Goal: Book appointment/travel/reservation

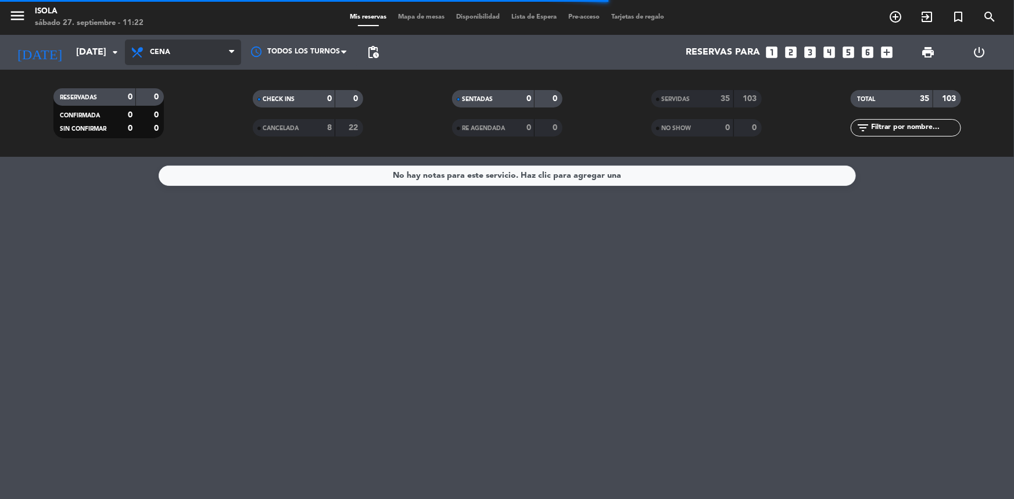
click at [210, 55] on span "Cena" at bounding box center [183, 53] width 116 height 26
click at [200, 99] on div "menu [PERSON_NAME][DATE] 27. septiembre - 11:22 Mis reservas Mapa de mesas Disp…" at bounding box center [507, 78] width 1014 height 157
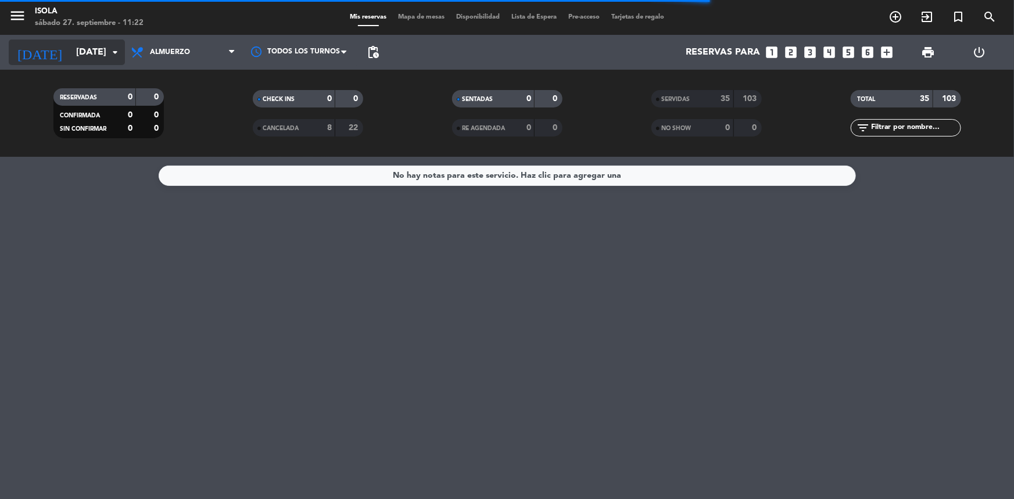
click at [87, 60] on input "[DATE]" at bounding box center [131, 52] width 123 height 23
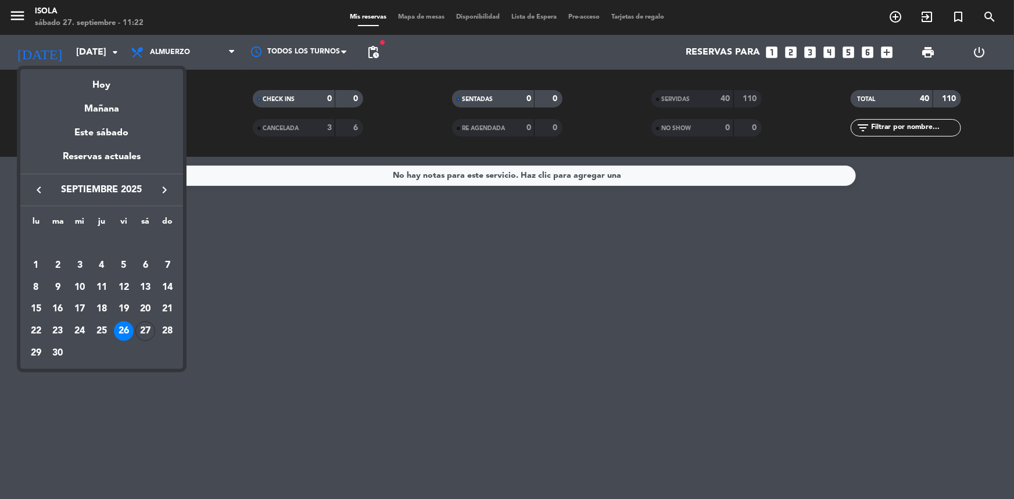
click at [105, 82] on div "Hoy" at bounding box center [101, 81] width 163 height 24
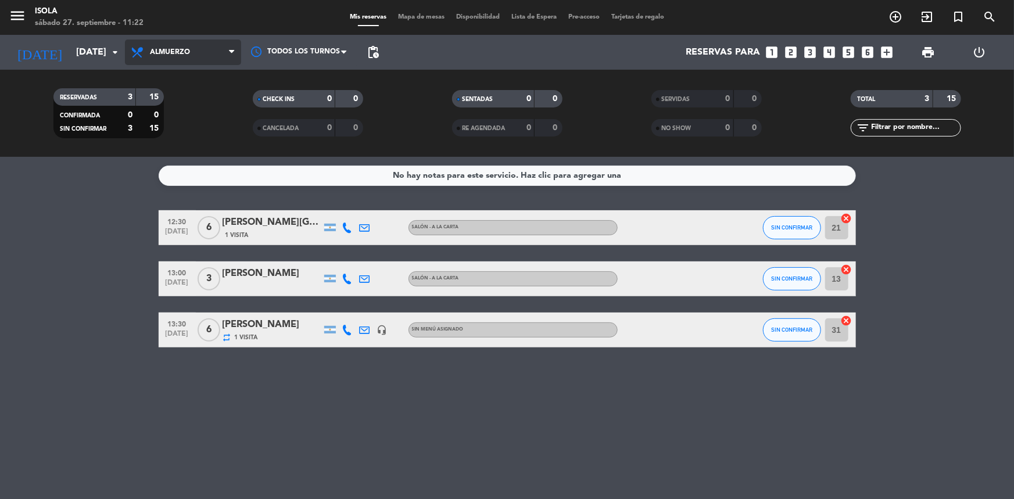
click at [181, 63] on span "Almuerzo" at bounding box center [183, 53] width 116 height 26
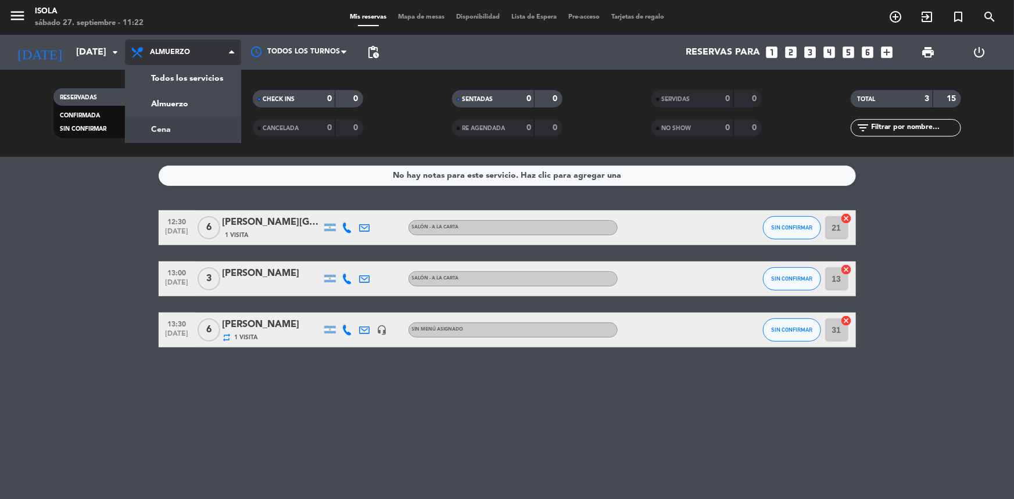
click at [217, 129] on div "menu [PERSON_NAME][DATE] 27. septiembre - 11:22 Mis reservas Mapa de mesas Disp…" at bounding box center [507, 78] width 1014 height 157
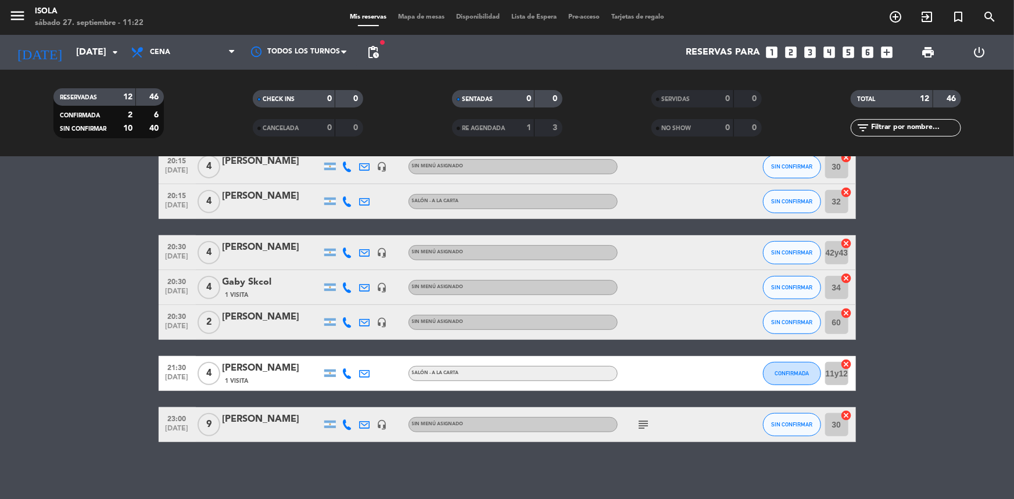
scroll to position [252, 0]
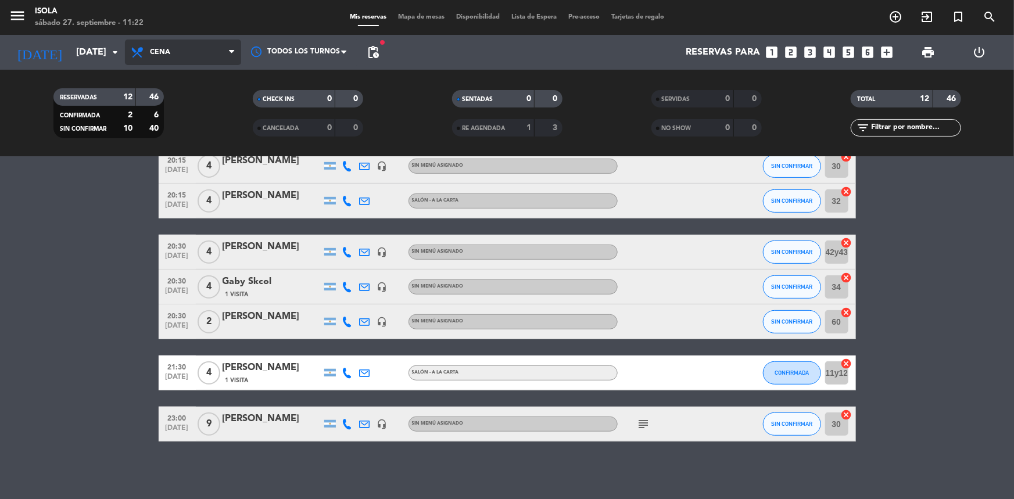
click at [156, 45] on span "Cena" at bounding box center [183, 53] width 116 height 26
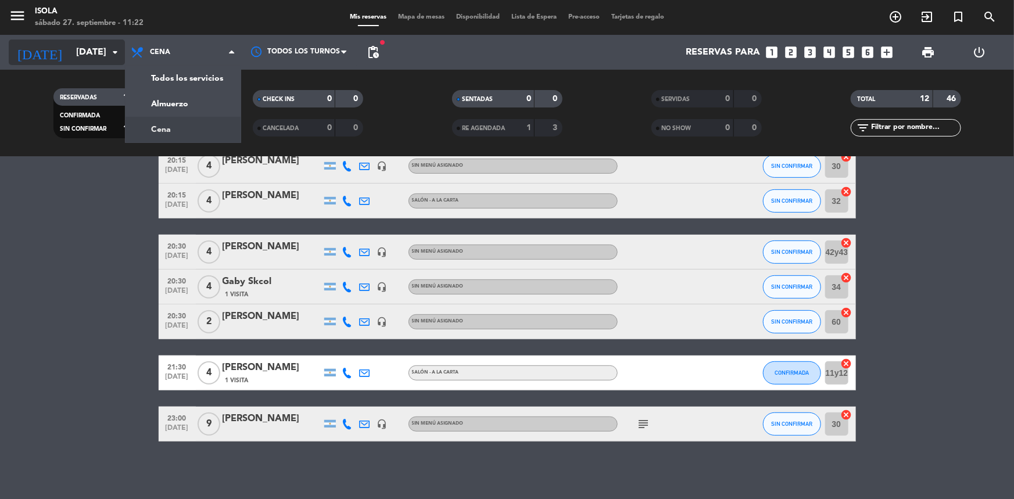
click at [96, 59] on input "[DATE]" at bounding box center [131, 52] width 123 height 23
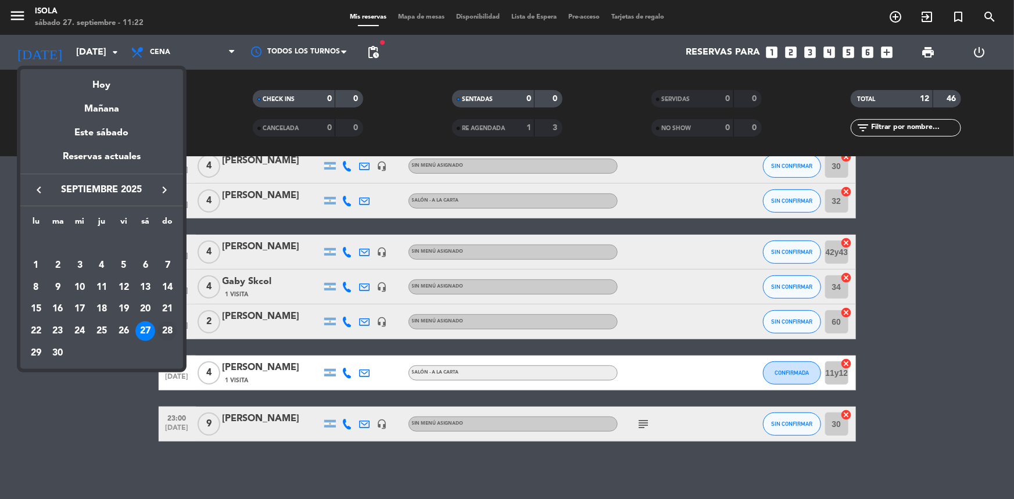
click at [170, 328] on div "28" at bounding box center [167, 331] width 20 height 20
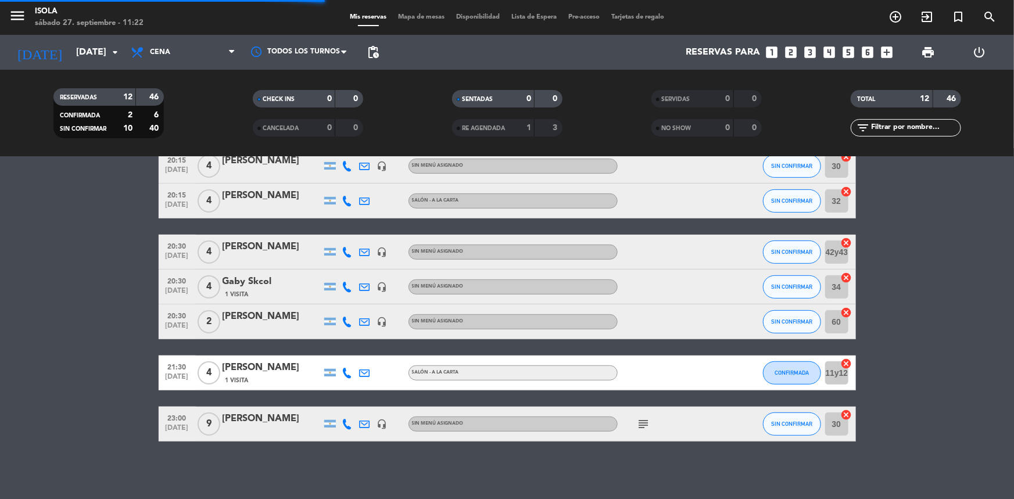
scroll to position [0, 0]
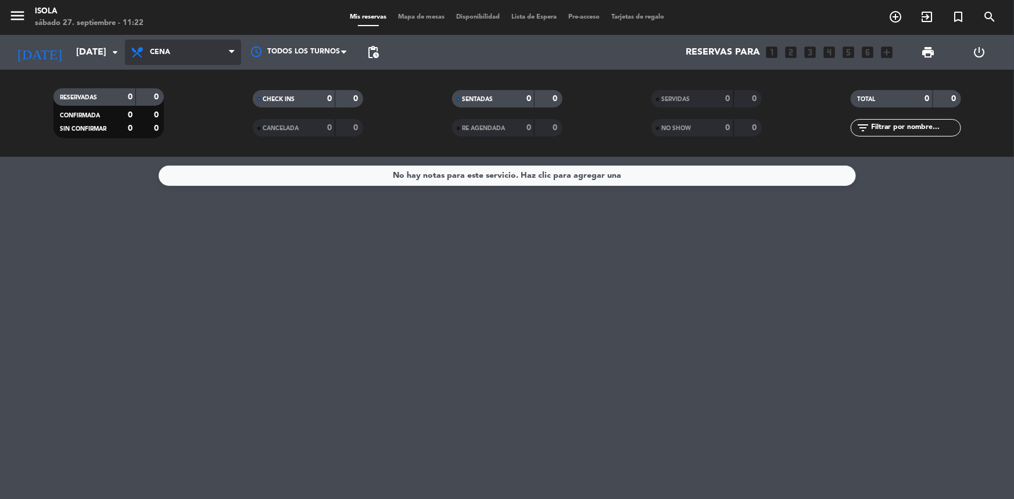
click at [153, 58] on span "Cena" at bounding box center [183, 53] width 116 height 26
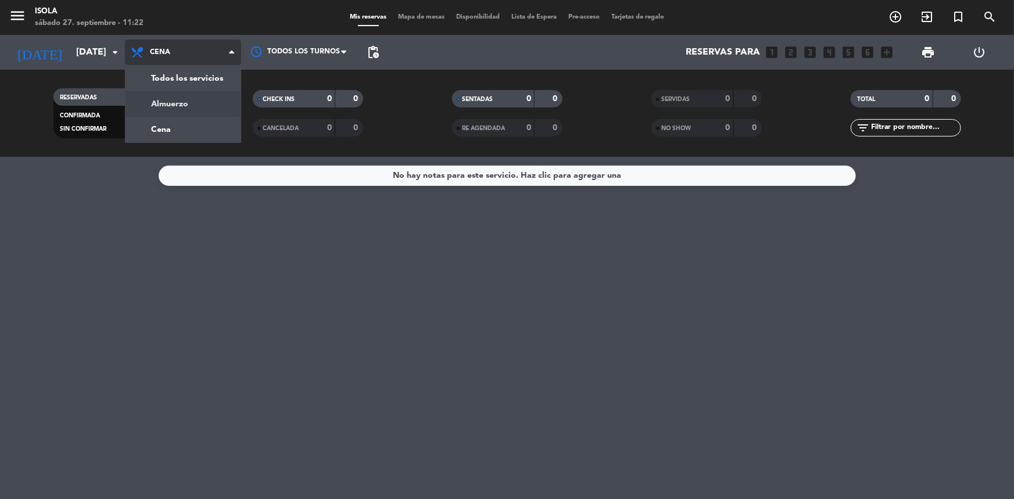
click at [175, 103] on div "menu [PERSON_NAME][DATE] 27. septiembre - 11:22 Mis reservas Mapa de mesas Disp…" at bounding box center [507, 78] width 1014 height 157
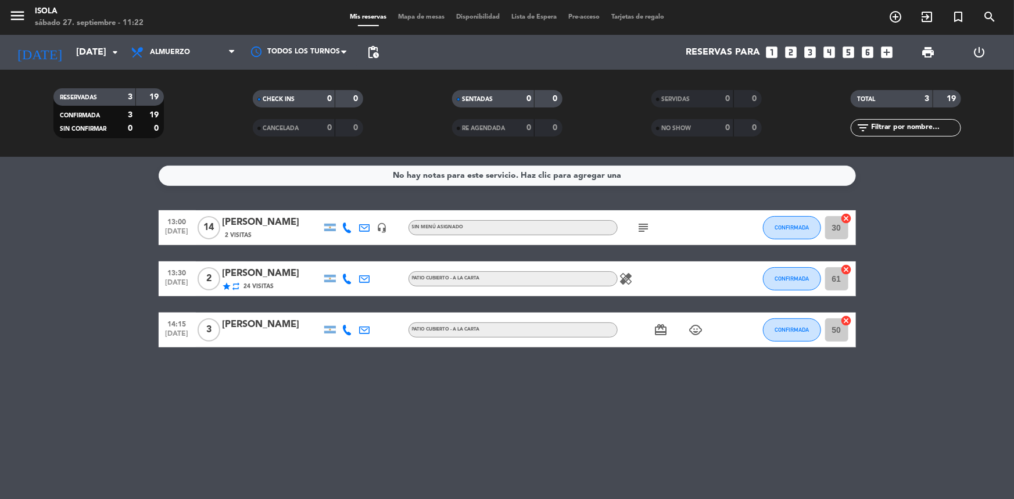
click at [639, 227] on icon "subject" at bounding box center [644, 228] width 14 height 14
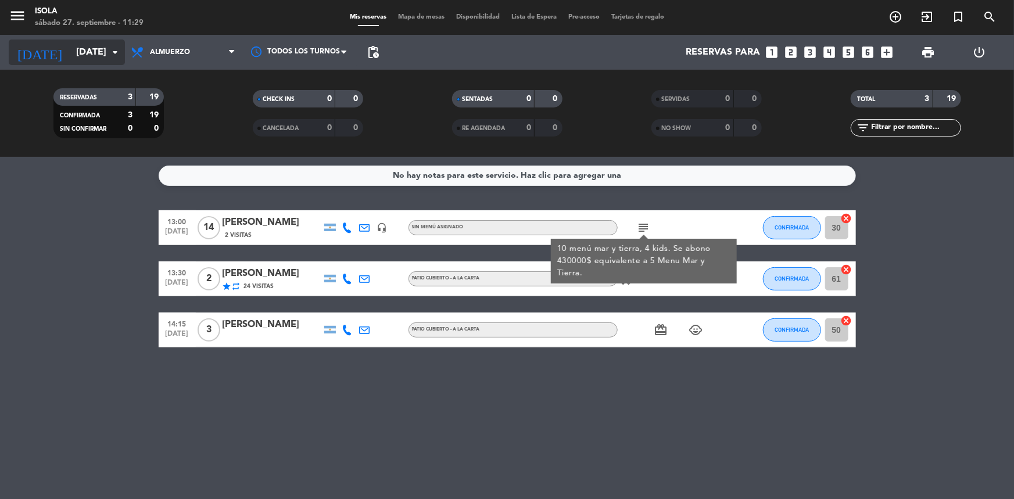
click at [98, 49] on input "[DATE]" at bounding box center [131, 52] width 123 height 23
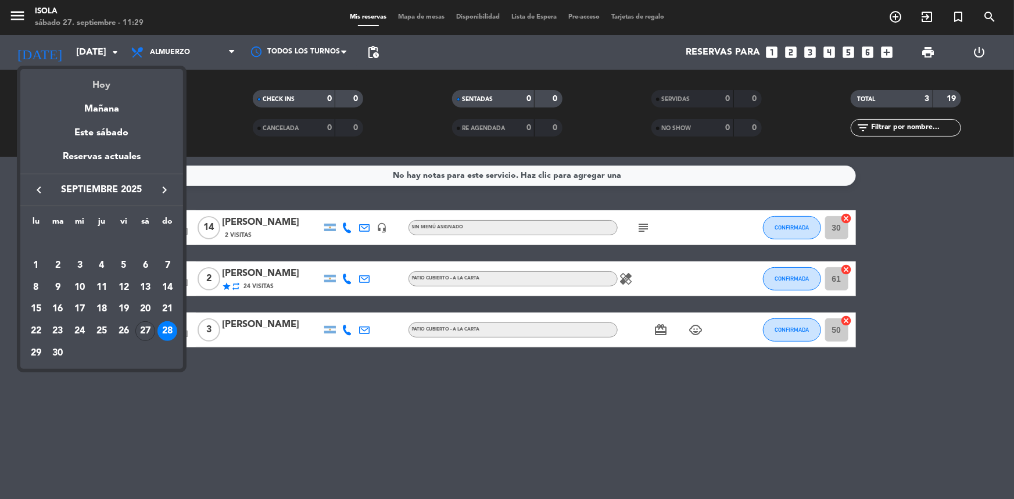
click at [110, 93] on div "Hoy" at bounding box center [101, 81] width 163 height 24
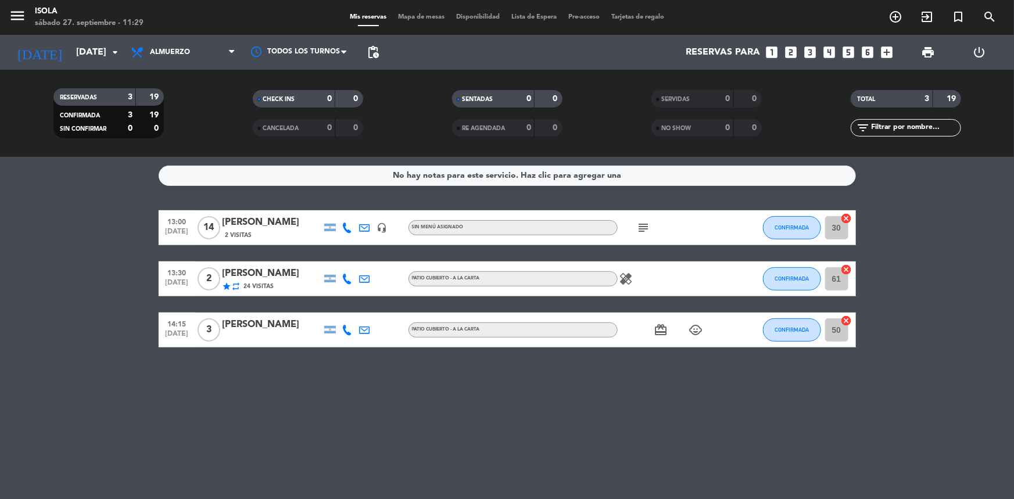
type input "[DATE]"
click at [151, 49] on span "Almuerzo" at bounding box center [170, 52] width 40 height 8
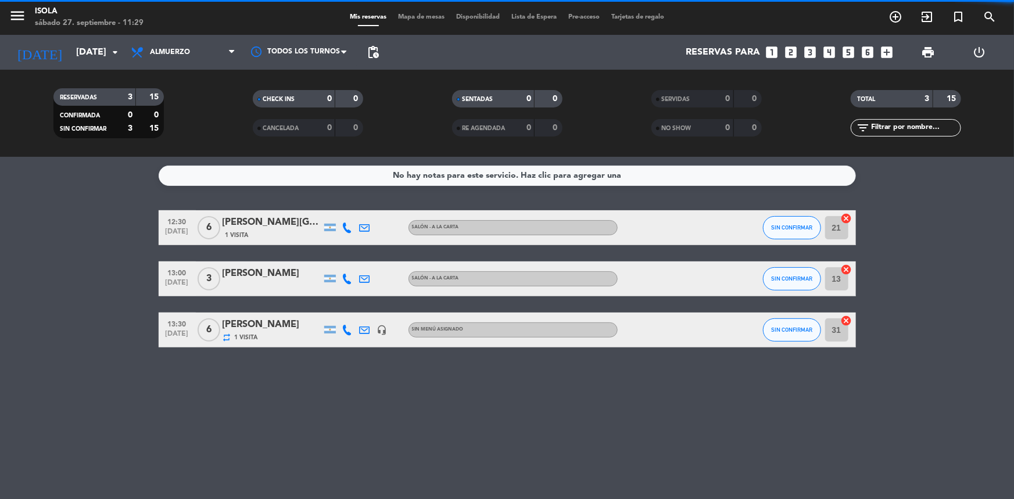
click at [176, 132] on filter-checkbox "RESERVADAS 3 15 CONFIRMADA 0 0 SIN CONFIRMAR 3 15" at bounding box center [108, 113] width 199 height 50
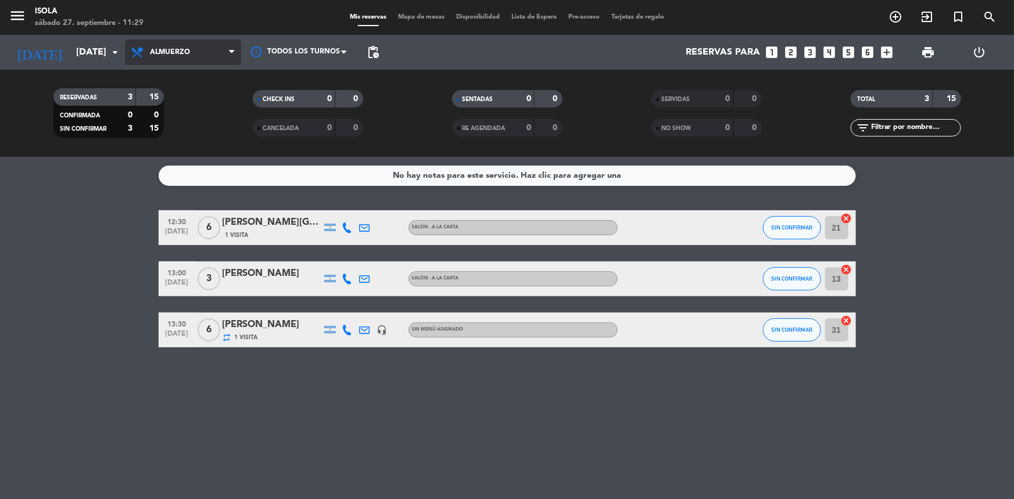
click at [189, 58] on span "Almuerzo" at bounding box center [183, 53] width 116 height 26
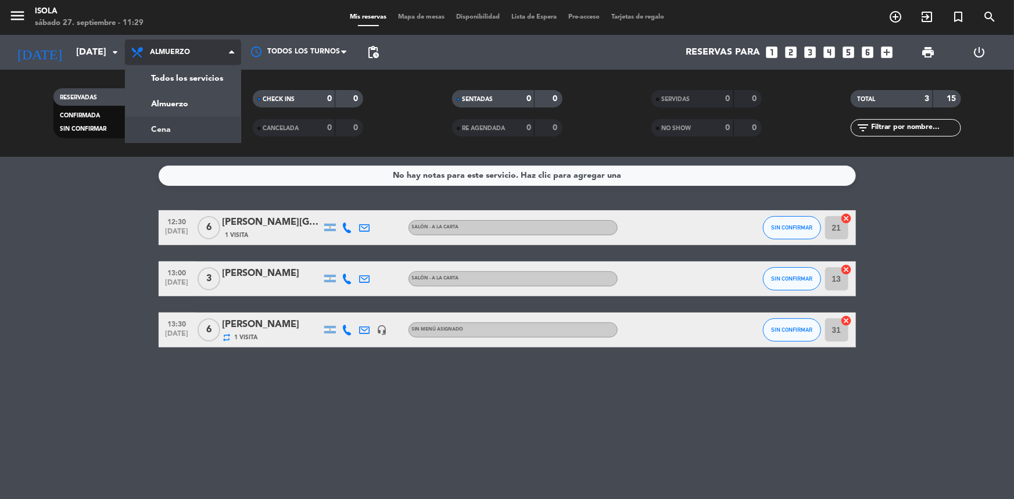
click at [177, 133] on div "menu [PERSON_NAME][DATE] 27. septiembre - 11:29 Mis reservas Mapa de mesas Disp…" at bounding box center [507, 78] width 1014 height 157
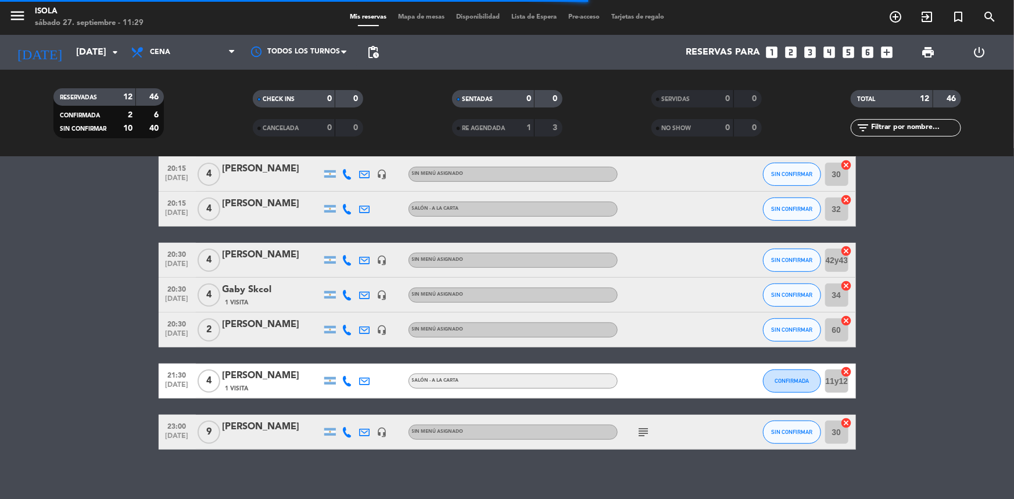
scroll to position [252, 0]
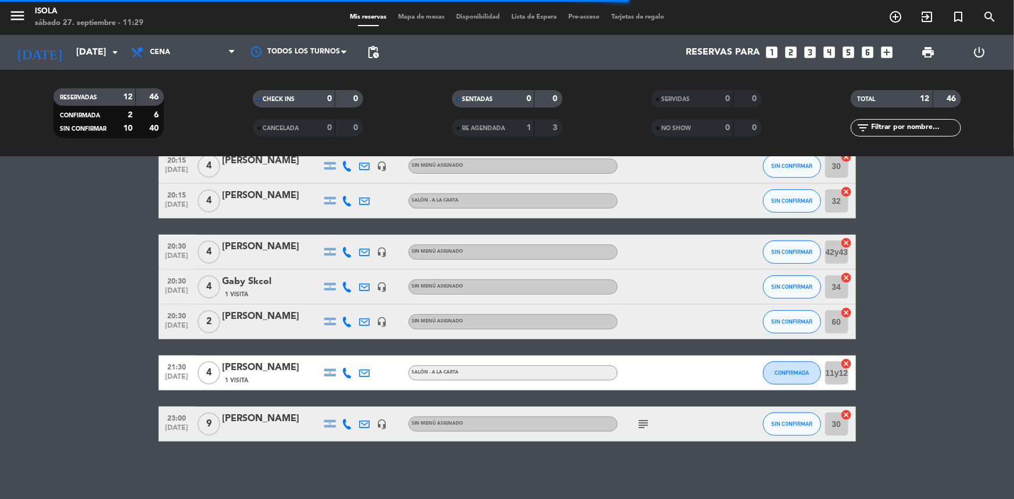
click at [255, 422] on div "[PERSON_NAME]" at bounding box center [272, 418] width 99 height 15
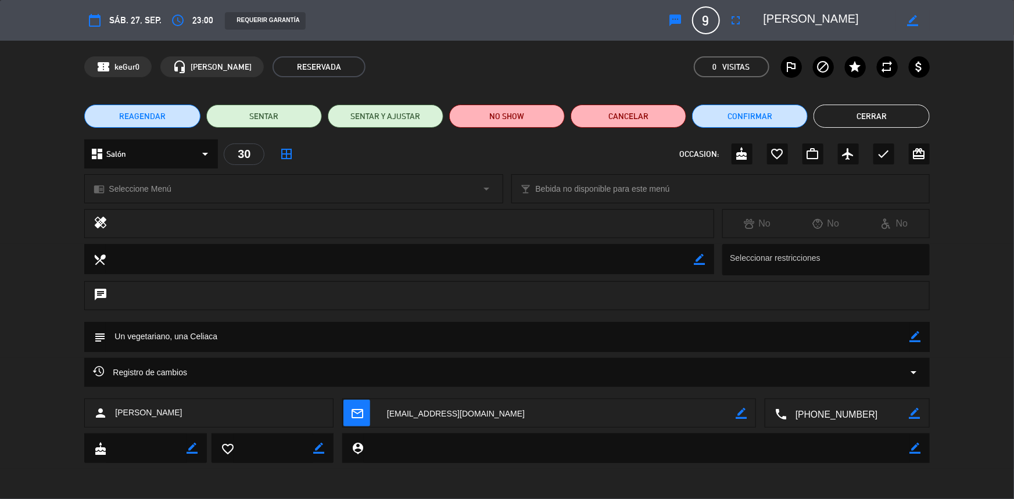
click at [859, 120] on button "Cerrar" at bounding box center [872, 116] width 116 height 23
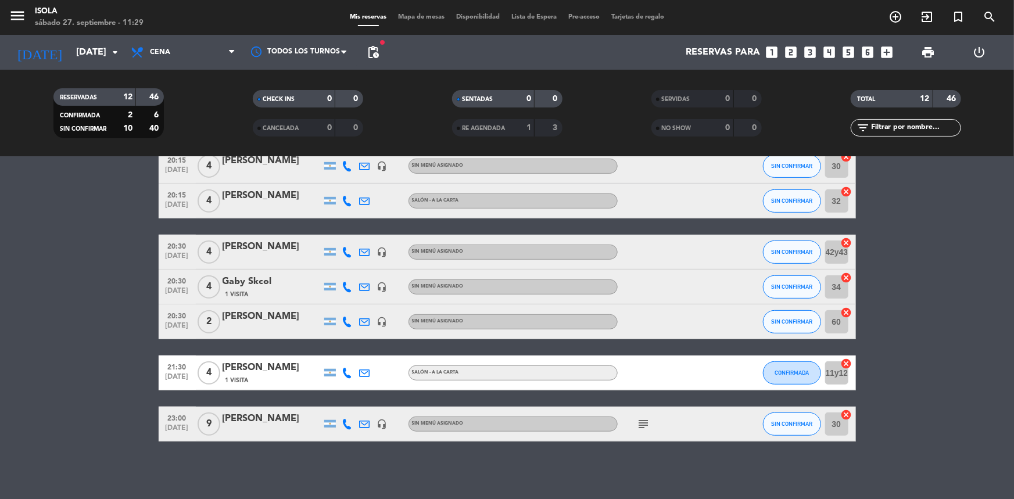
click at [642, 425] on icon "subject" at bounding box center [644, 424] width 14 height 14
click at [961, 318] on bookings-row "20:00 [DATE] 2 [PERSON_NAME] 1 Visita Patio cubierto - A la Carta SIN CONFIRMAR…" at bounding box center [507, 199] width 1014 height 483
click at [410, 15] on span "Mapa de mesas" at bounding box center [421, 17] width 58 height 6
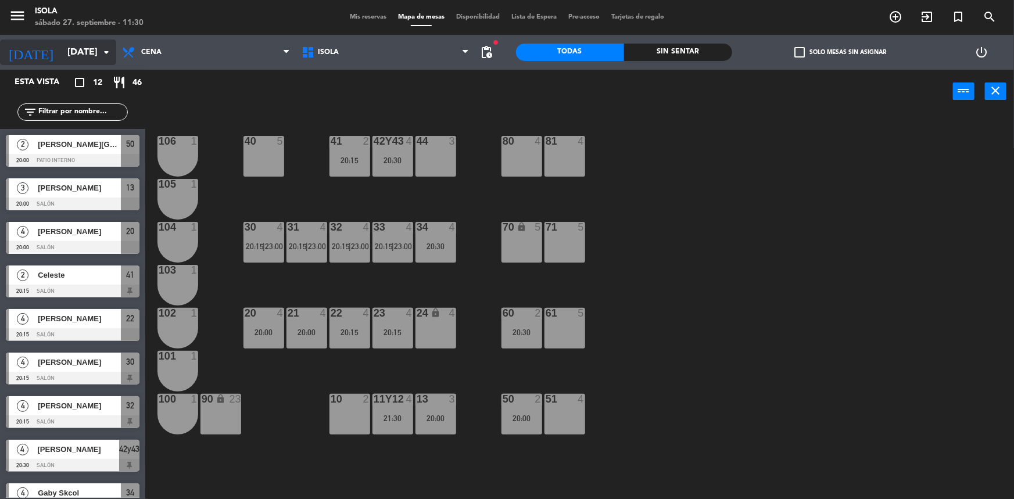
click at [87, 45] on input "[DATE]" at bounding box center [123, 52] width 123 height 23
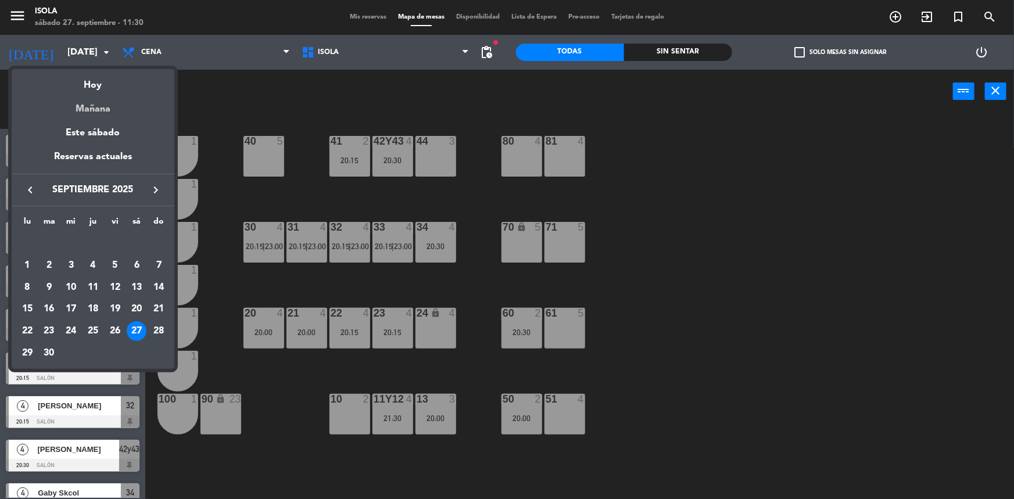
click at [120, 108] on div "Mañana" at bounding box center [93, 105] width 163 height 24
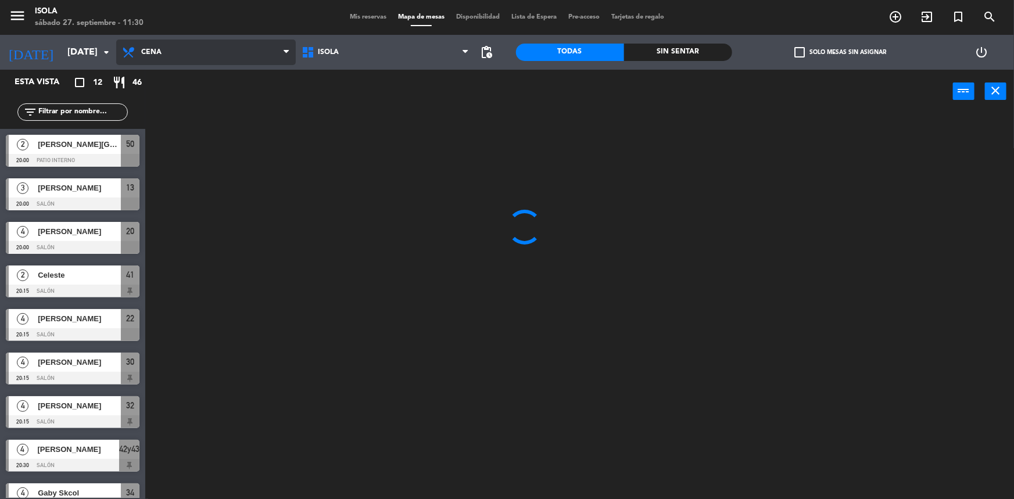
click at [145, 55] on span "Cena" at bounding box center [151, 52] width 20 height 8
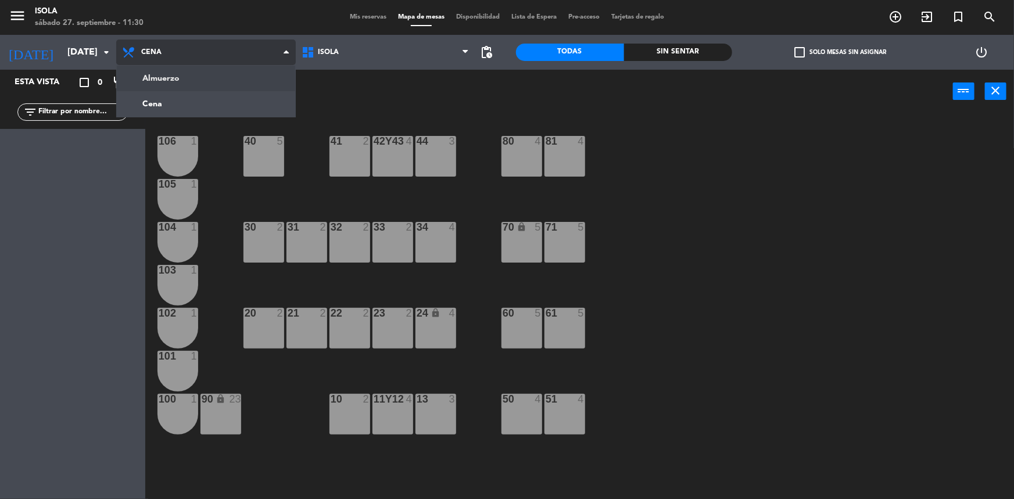
click at [164, 74] on ng-component "menu [PERSON_NAME][DATE] 27. septiembre - 11:30 Mis reservas Mapa de mesas Disp…" at bounding box center [507, 250] width 1014 height 501
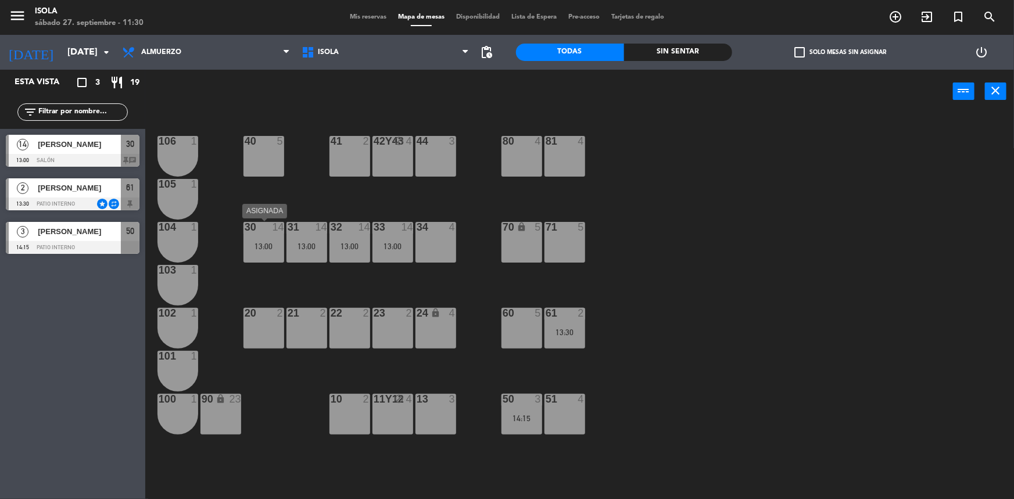
click at [274, 239] on div "30 14 13:00" at bounding box center [263, 242] width 41 height 41
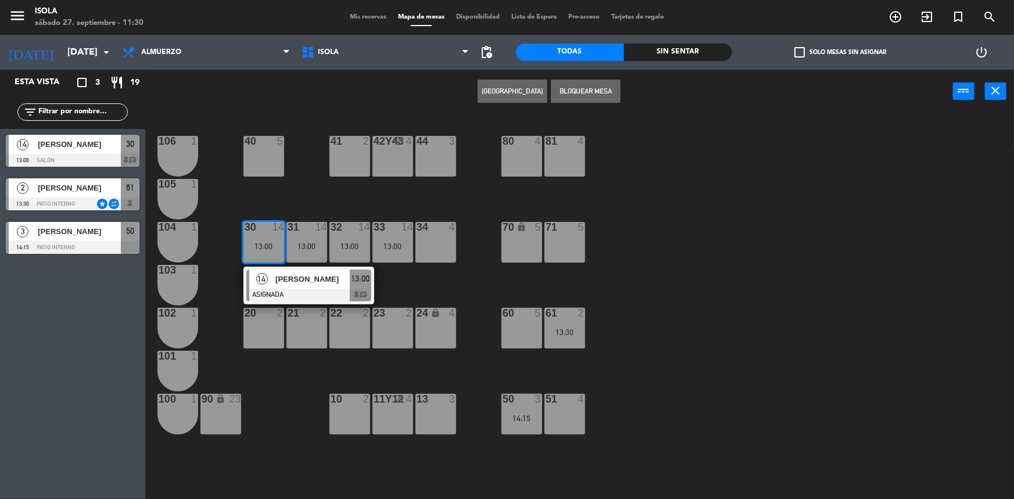
click at [407, 276] on div "40 5 42y43 block 4 41 2 44 3 80 4 81 4 106 1 105 1 30 14 13:00 14 [PERSON_NAME]…" at bounding box center [584, 308] width 859 height 386
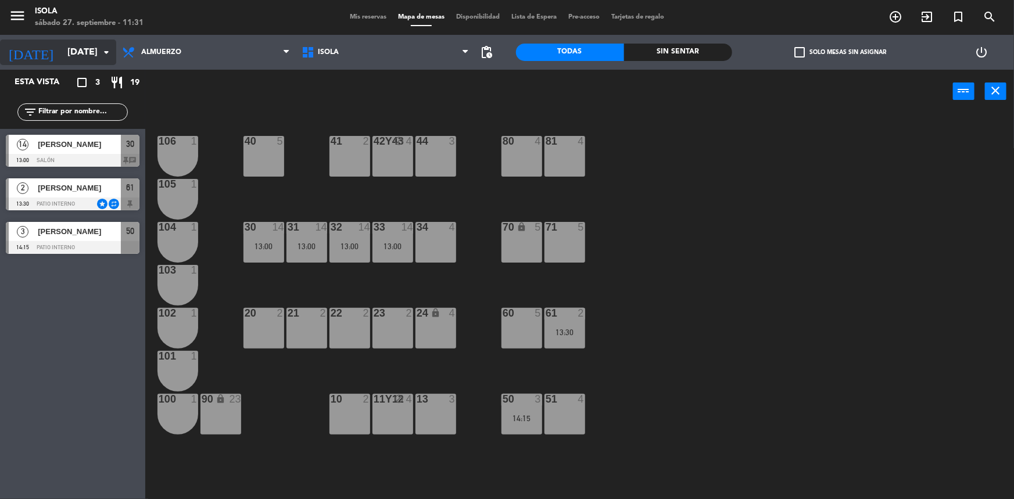
click at [69, 53] on input "[DATE]" at bounding box center [123, 52] width 123 height 23
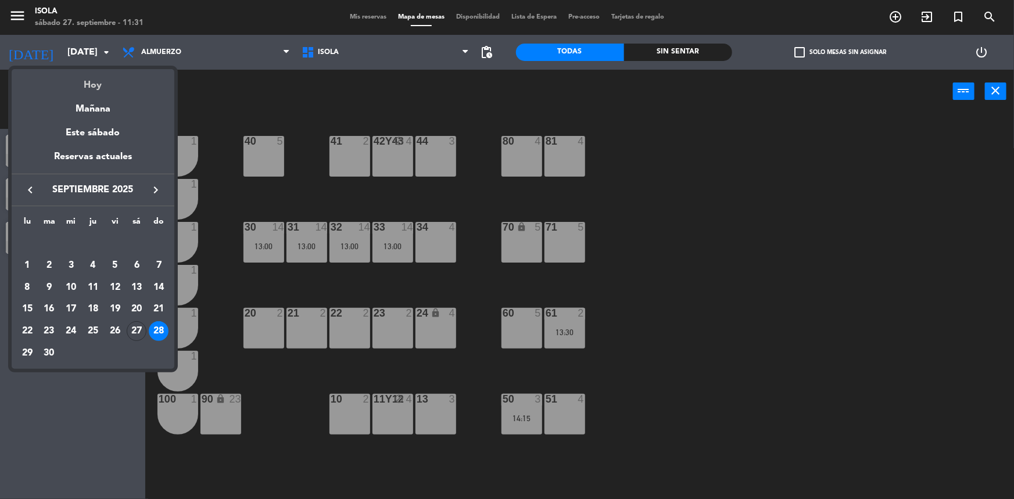
click at [88, 91] on div "Hoy" at bounding box center [93, 81] width 163 height 24
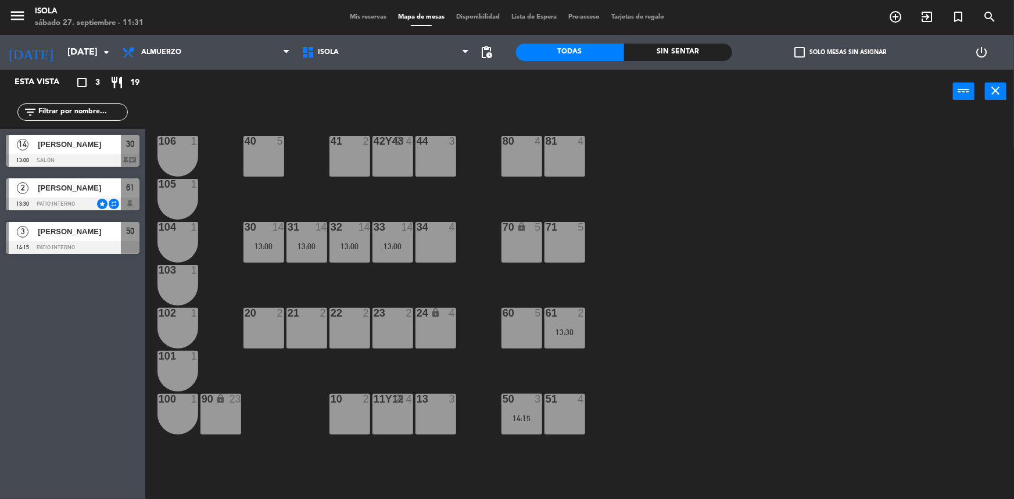
type input "[DATE]"
click at [442, 414] on div "13:00" at bounding box center [435, 418] width 41 height 8
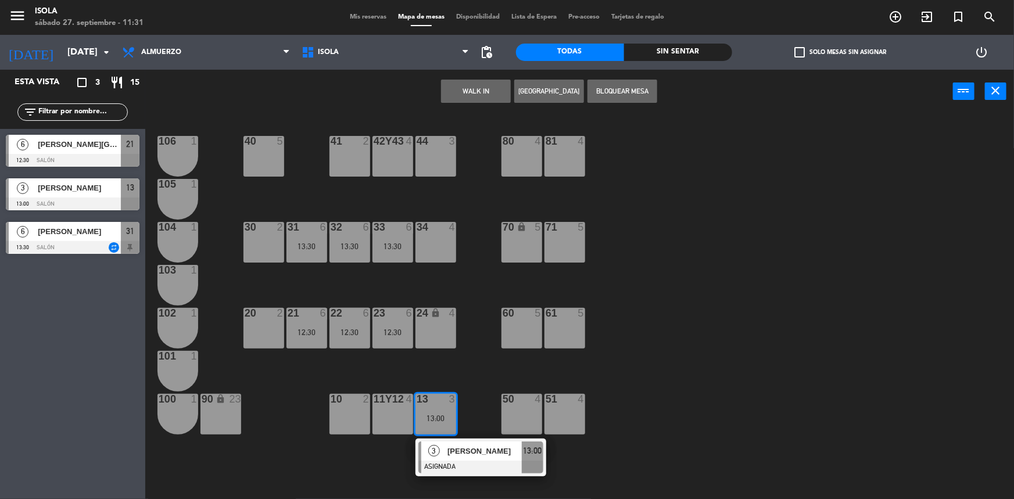
click at [464, 346] on div "40 5 42y43 4 41 2 44 3 80 4 81 4 106 1 105 1 30 2 31 6 13:30 32 6 13:30 33 6 13…" at bounding box center [584, 308] width 859 height 386
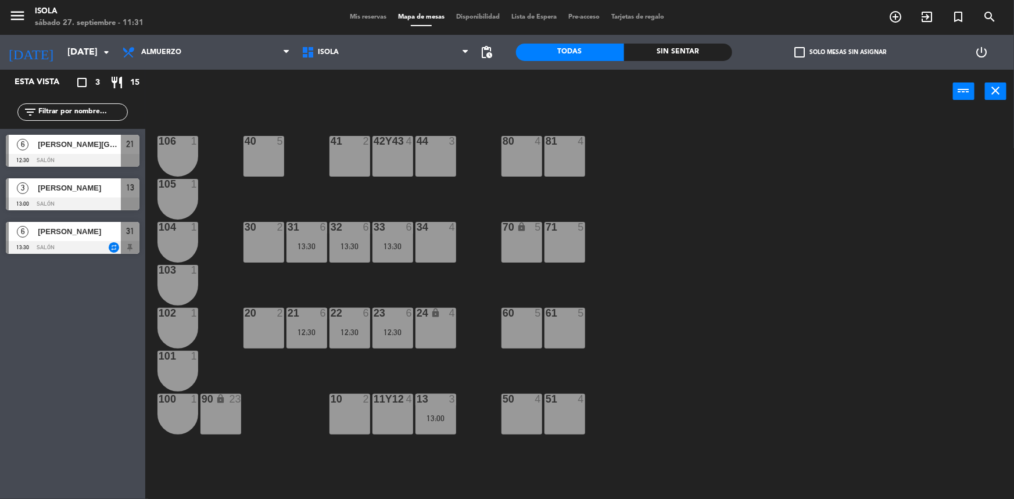
click at [529, 159] on div "80 4" at bounding box center [521, 156] width 41 height 41
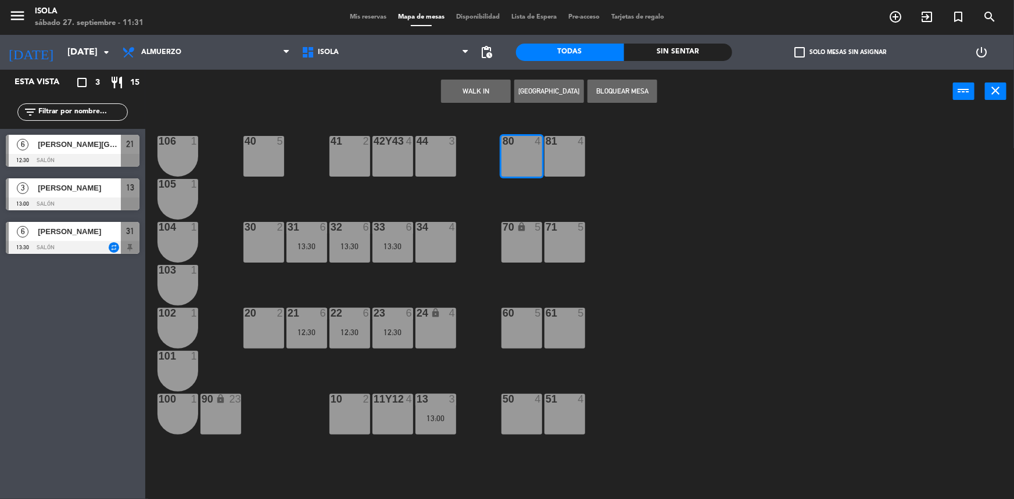
click at [477, 134] on div "40 5 42y43 4 41 2 44 3 80 4 81 4 106 1 105 1 30 2 31 6 13:30 32 6 13:30 33 6 13…" at bounding box center [584, 308] width 859 height 386
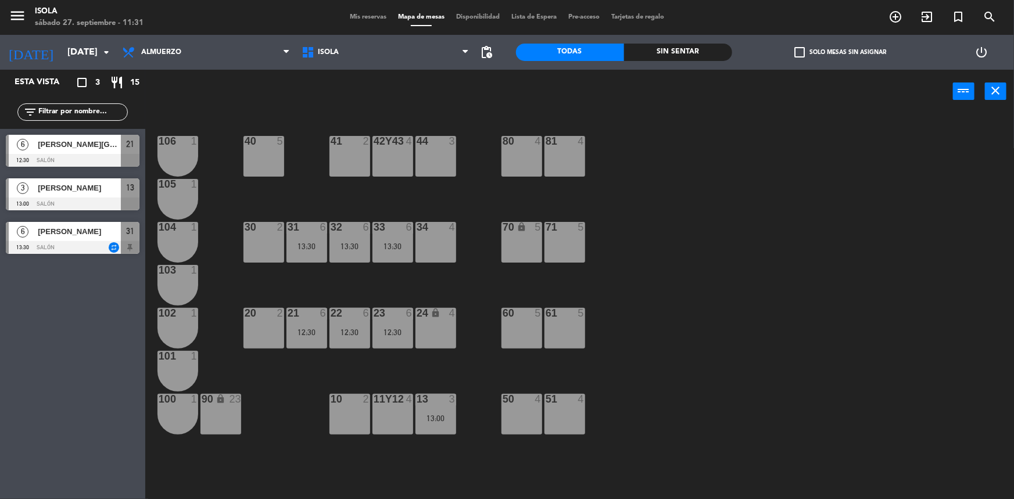
click at [539, 164] on div "80 4" at bounding box center [521, 156] width 41 height 41
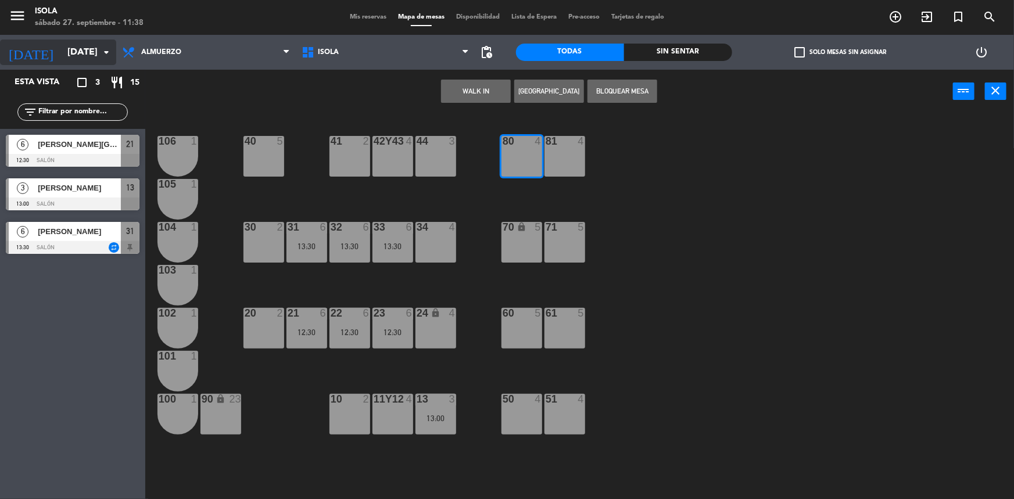
click at [94, 44] on input "[DATE]" at bounding box center [123, 52] width 123 height 23
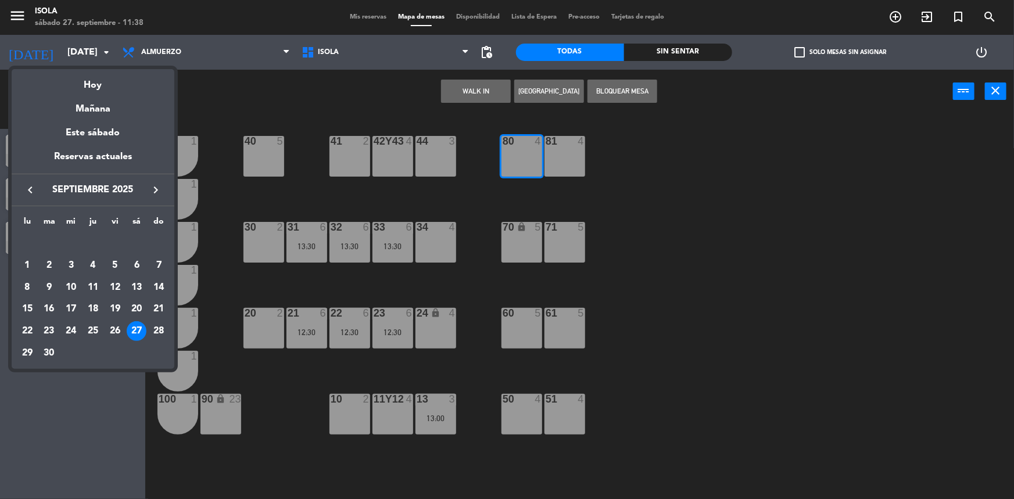
click at [152, 47] on div at bounding box center [507, 249] width 1014 height 499
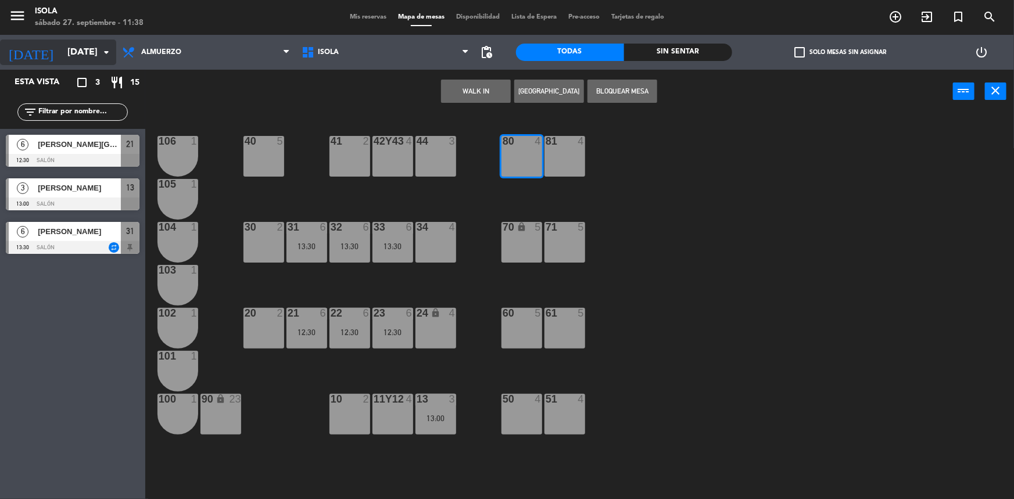
click at [73, 54] on input "[DATE]" at bounding box center [123, 52] width 123 height 23
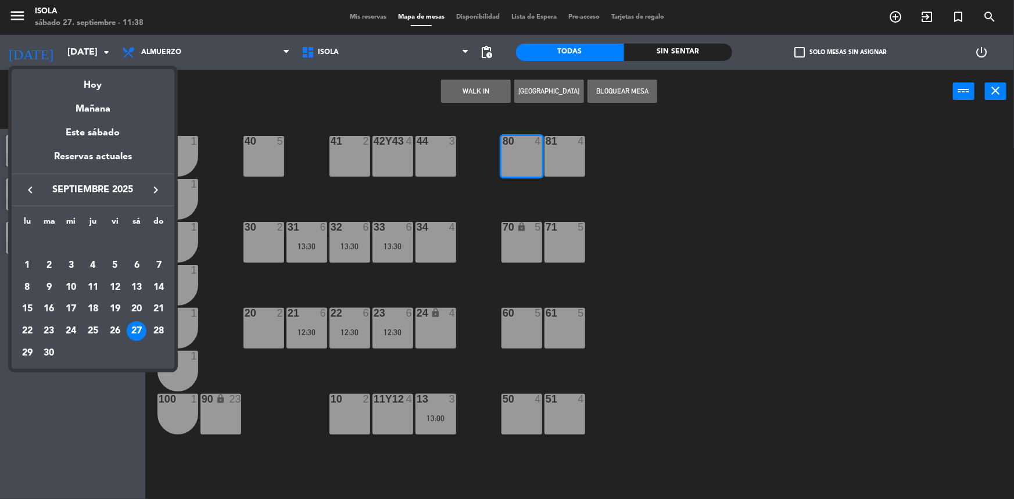
click at [166, 52] on div at bounding box center [507, 249] width 1014 height 499
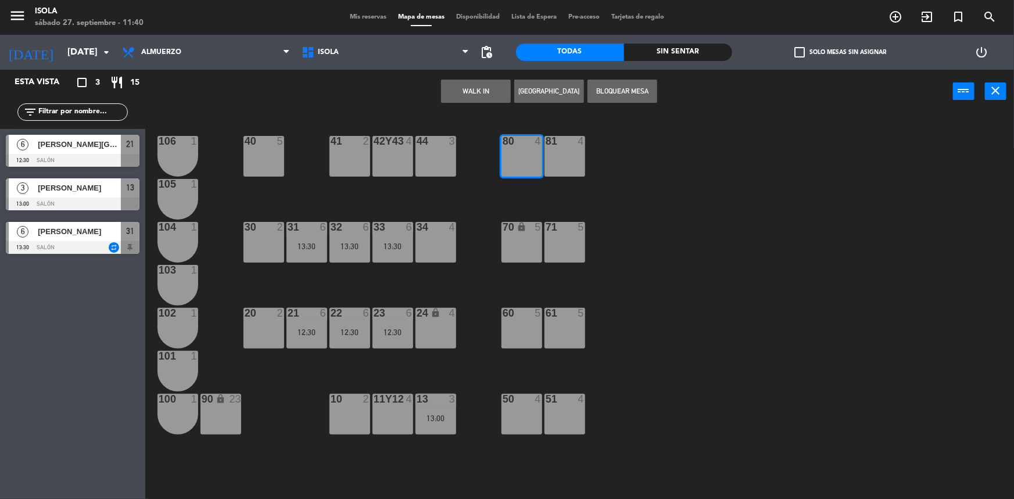
click at [543, 90] on button "[GEOGRAPHIC_DATA]" at bounding box center [549, 91] width 70 height 23
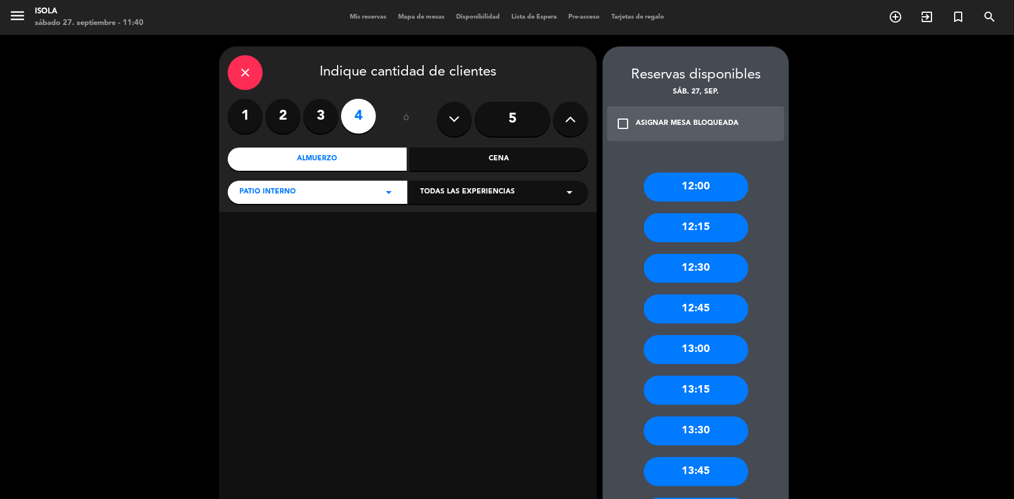
click at [720, 191] on div "12:00" at bounding box center [696, 187] width 105 height 29
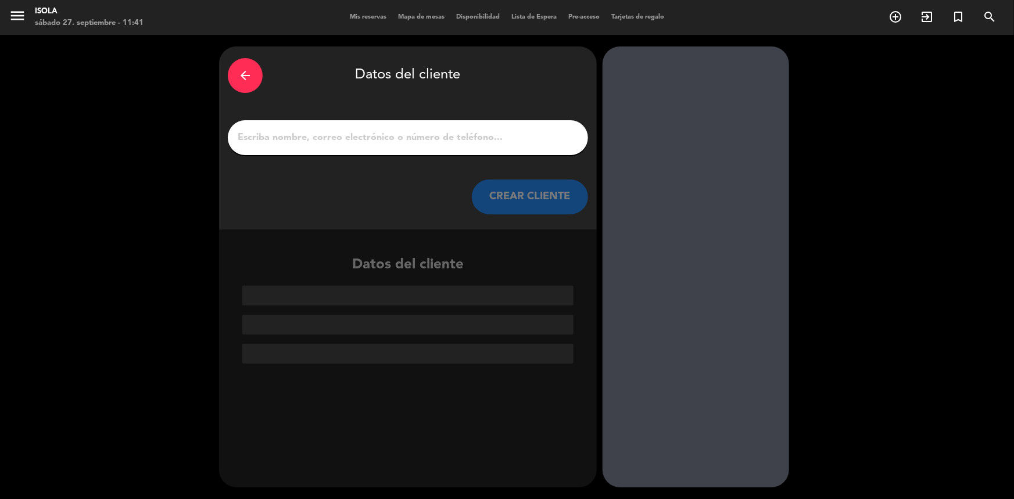
click at [278, 125] on div at bounding box center [408, 137] width 360 height 35
click at [275, 127] on div at bounding box center [408, 137] width 360 height 35
click at [275, 140] on input "1" at bounding box center [408, 138] width 343 height 16
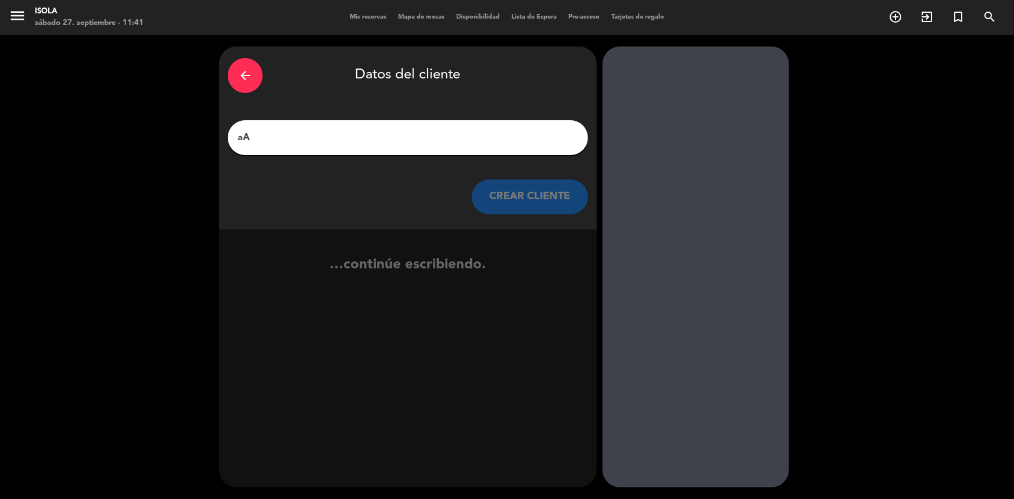
type input "a"
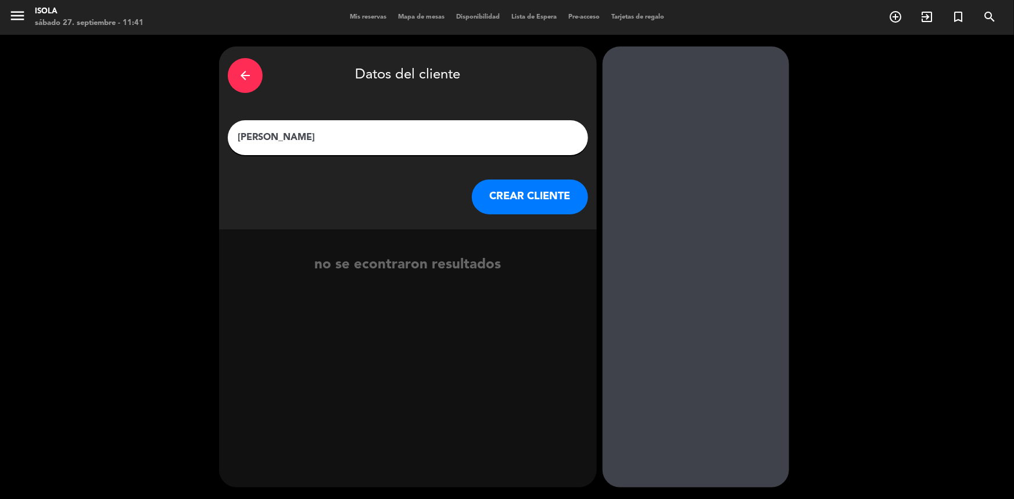
type input "[PERSON_NAME]"
click at [557, 200] on button "CREAR CLIENTE" at bounding box center [530, 197] width 116 height 35
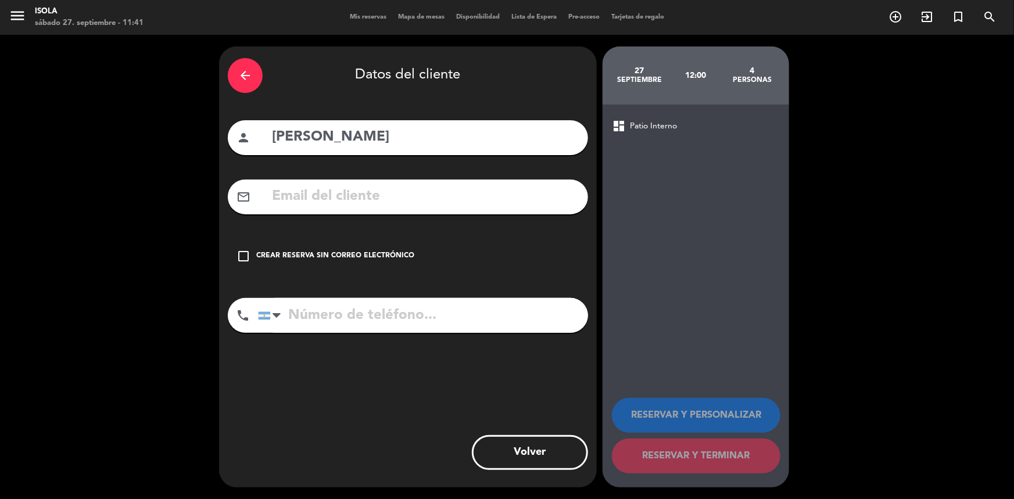
click at [345, 319] on input "tel" at bounding box center [423, 315] width 330 height 35
type input "1158241270"
click at [396, 182] on div "mail_outline" at bounding box center [408, 197] width 360 height 35
click at [394, 199] on input "text" at bounding box center [425, 197] width 309 height 24
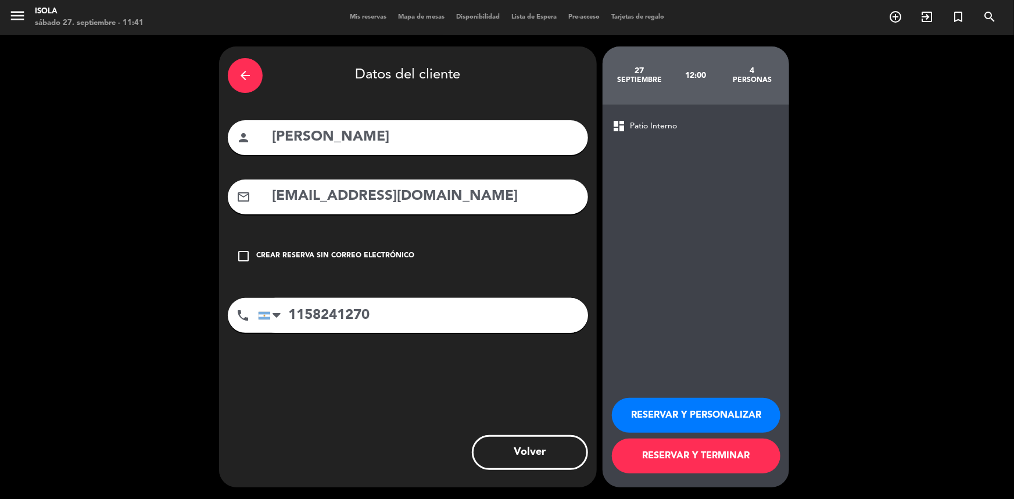
type input "[EMAIL_ADDRESS][DOMAIN_NAME]"
click at [703, 456] on button "RESERVAR Y TERMINAR" at bounding box center [696, 456] width 169 height 35
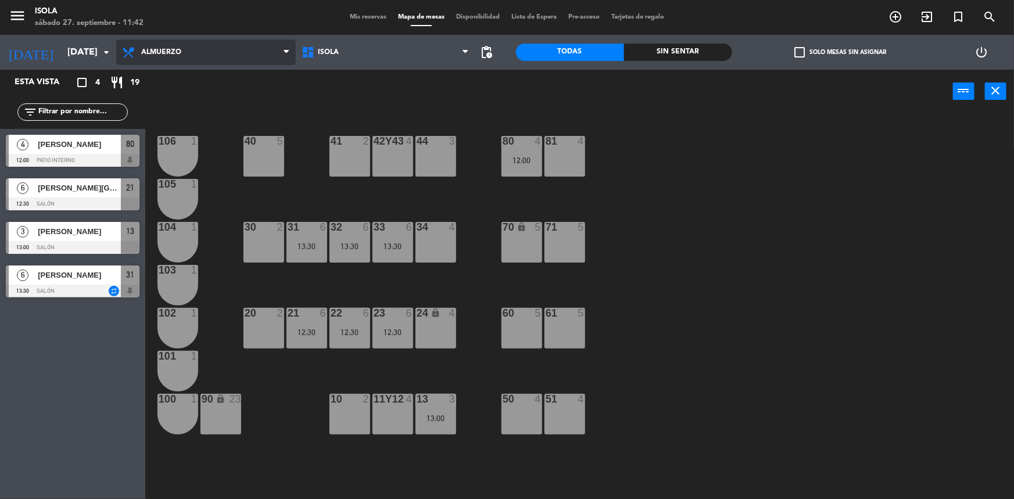
click at [213, 62] on span "Almuerzo" at bounding box center [206, 53] width 180 height 26
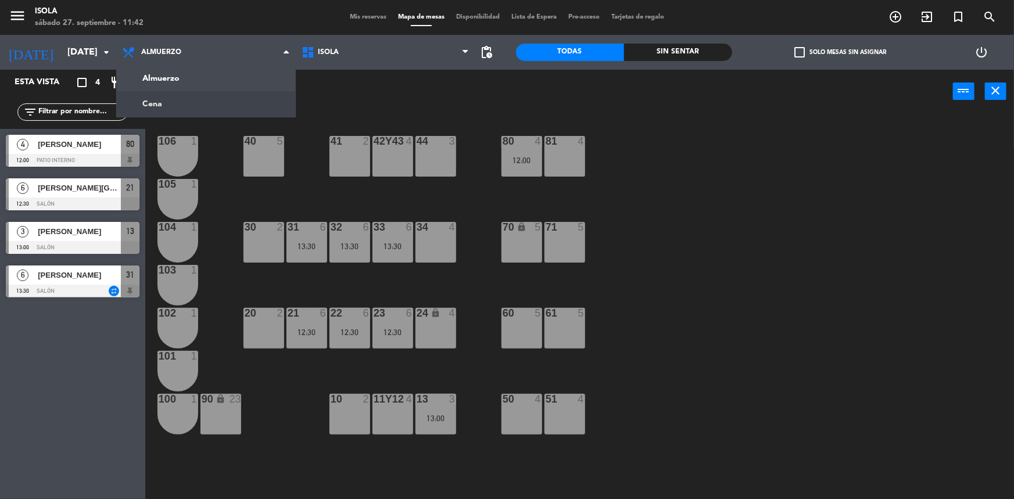
click at [216, 105] on ng-component "menu [PERSON_NAME][DATE] 27. septiembre - 11:42 Mis reservas Mapa de mesas Disp…" at bounding box center [507, 250] width 1014 height 501
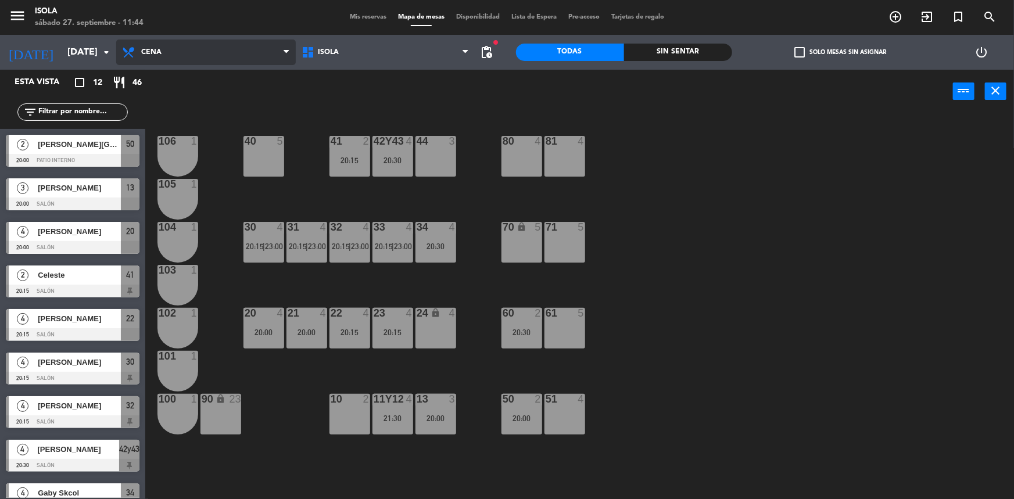
click at [192, 61] on span "Cena" at bounding box center [206, 53] width 180 height 26
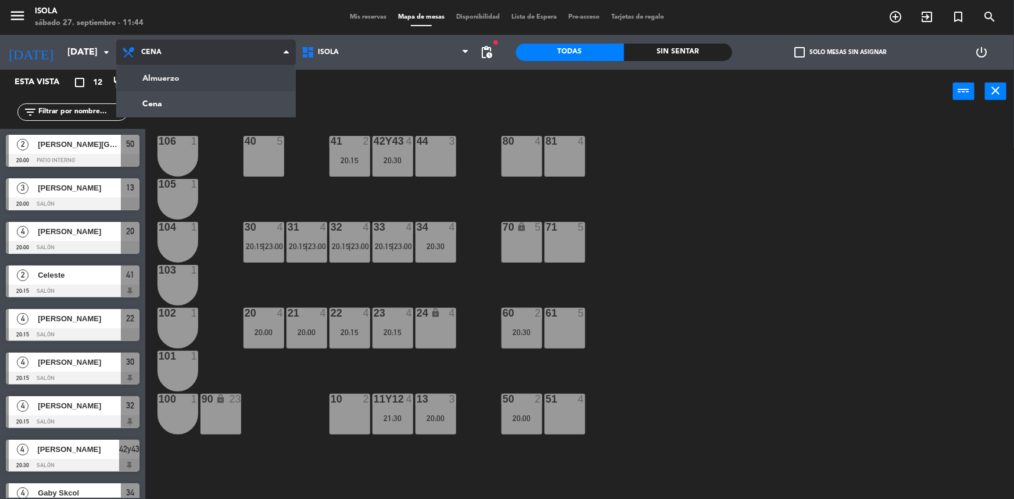
click at [200, 84] on ng-component "menu [PERSON_NAME][DATE] 27. septiembre - 11:44 Mis reservas Mapa de mesas Disp…" at bounding box center [507, 250] width 1014 height 501
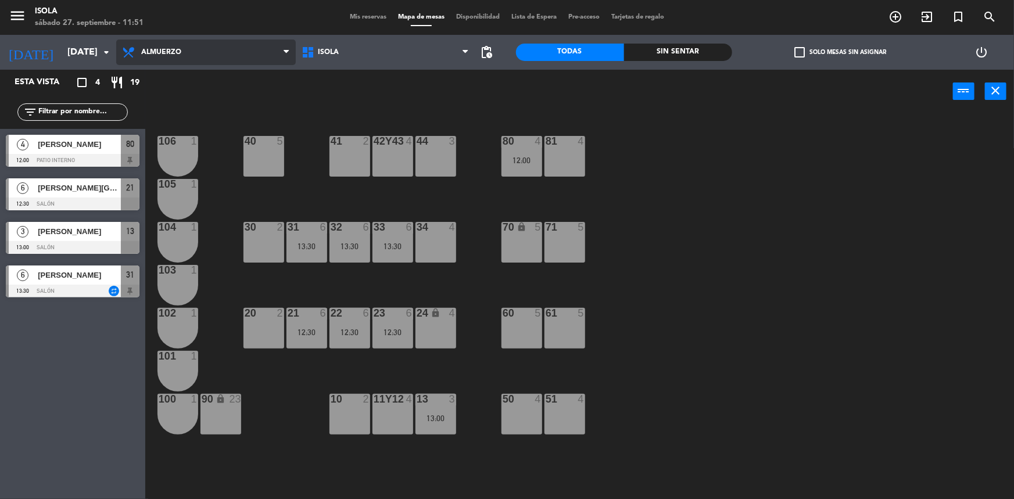
click at [180, 52] on span "Almuerzo" at bounding box center [161, 52] width 40 height 8
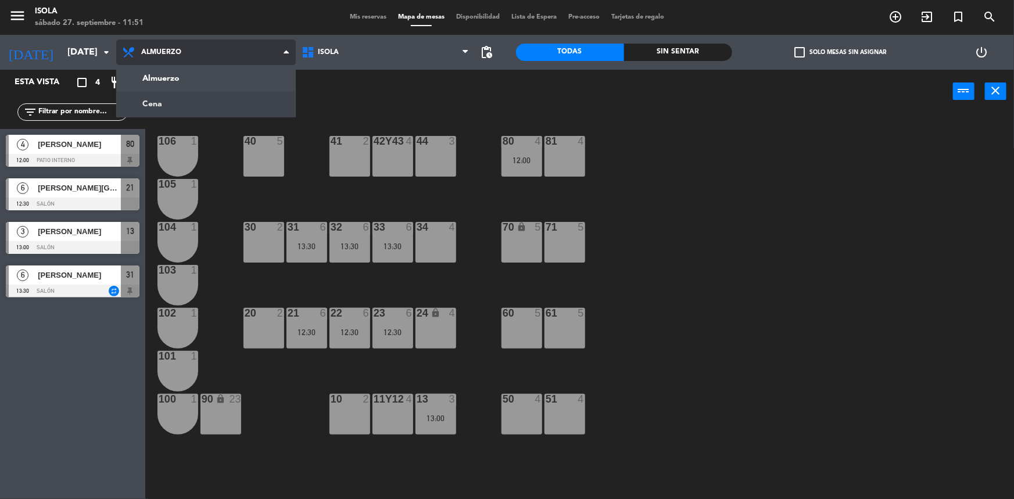
click at [190, 105] on ng-component "menu [PERSON_NAME][DATE] 27. septiembre - 11:51 Mis reservas Mapa de mesas Disp…" at bounding box center [507, 250] width 1014 height 501
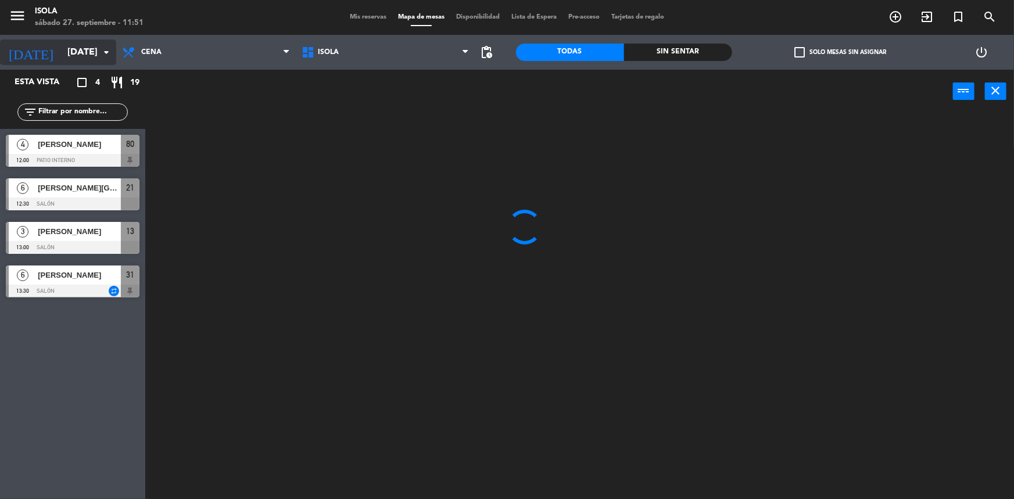
click at [92, 46] on input "[DATE]" at bounding box center [123, 52] width 123 height 23
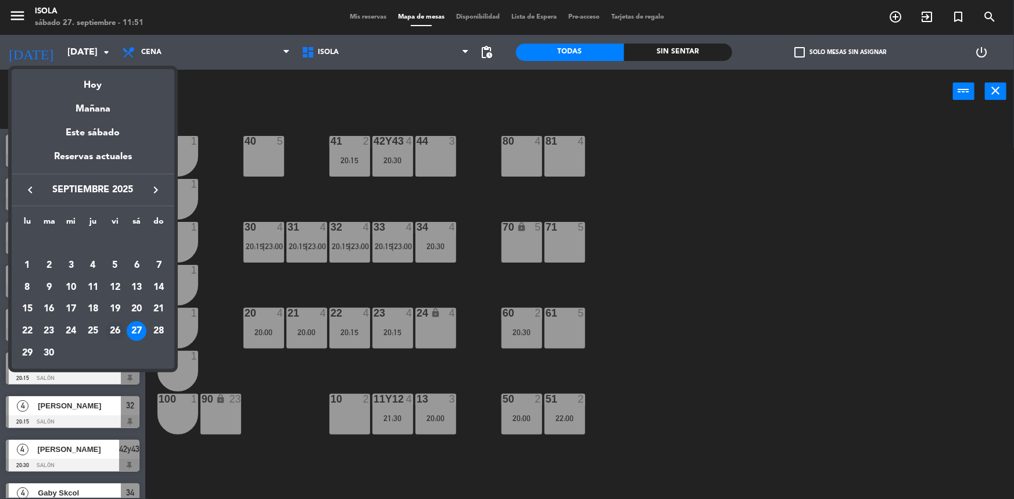
click at [118, 329] on div "26" at bounding box center [115, 331] width 20 height 20
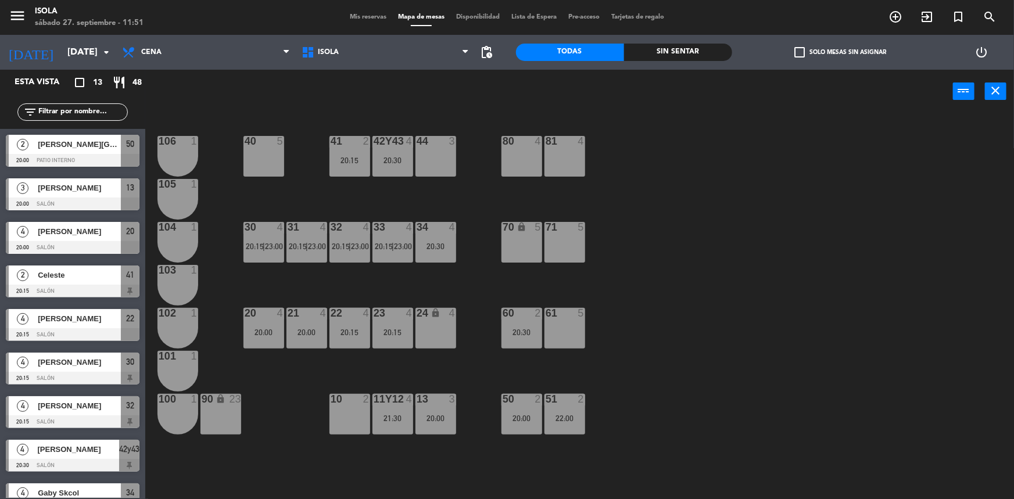
type input "[DATE]"
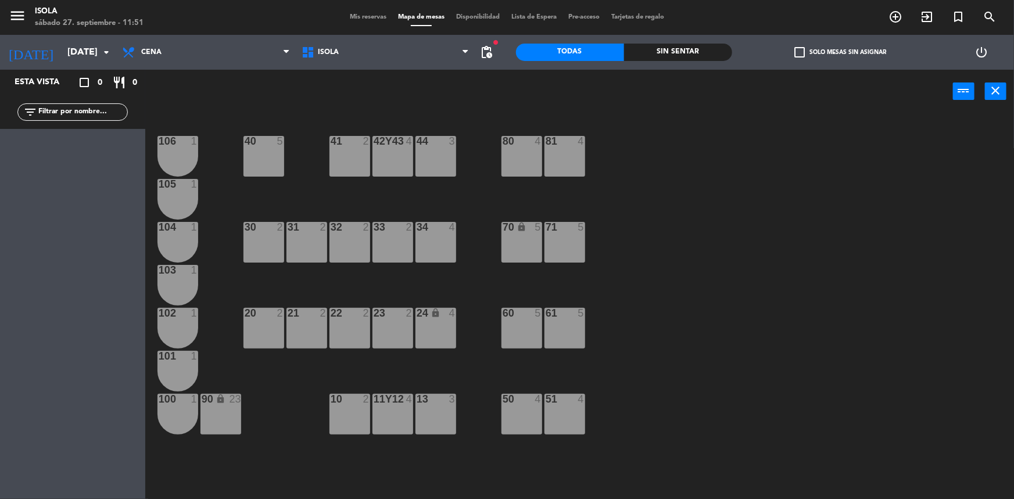
click at [344, 19] on span "Mis reservas" at bounding box center [368, 17] width 48 height 6
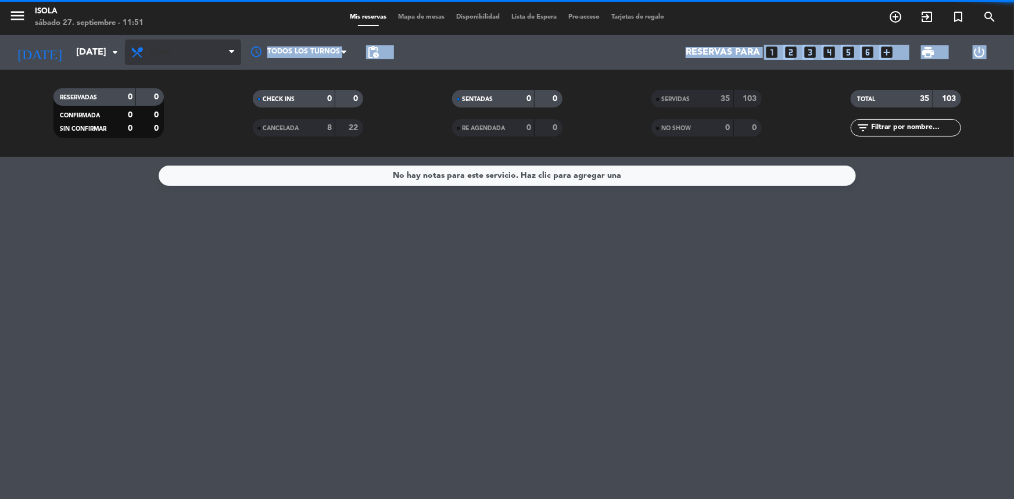
click at [193, 69] on div "menu [PERSON_NAME][DATE] 27. septiembre - 11:51 Mis reservas Mapa de mesas Disp…" at bounding box center [507, 78] width 1014 height 157
click at [197, 54] on span "Cena" at bounding box center [183, 53] width 116 height 26
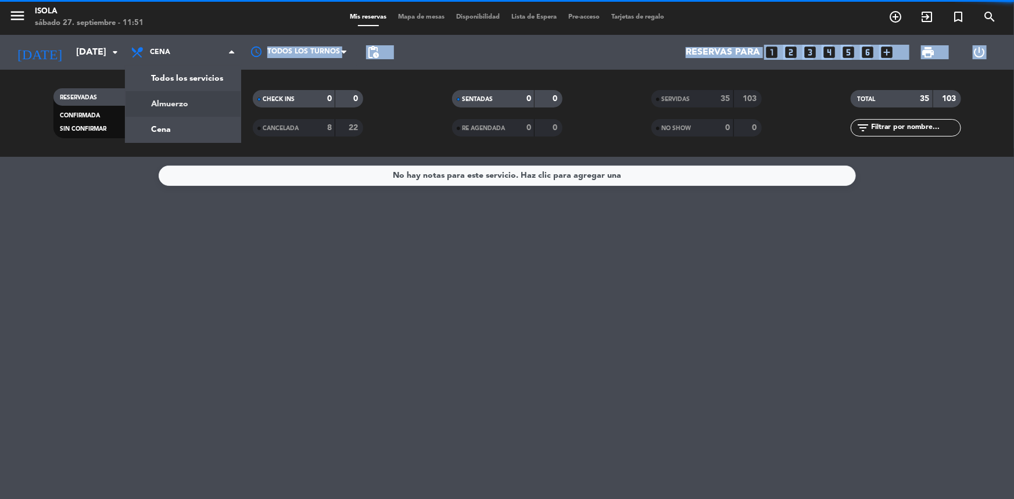
click at [186, 97] on div "menu [PERSON_NAME][DATE] 27. septiembre - 11:51 Mis reservas Mapa de mesas Disp…" at bounding box center [507, 78] width 1014 height 157
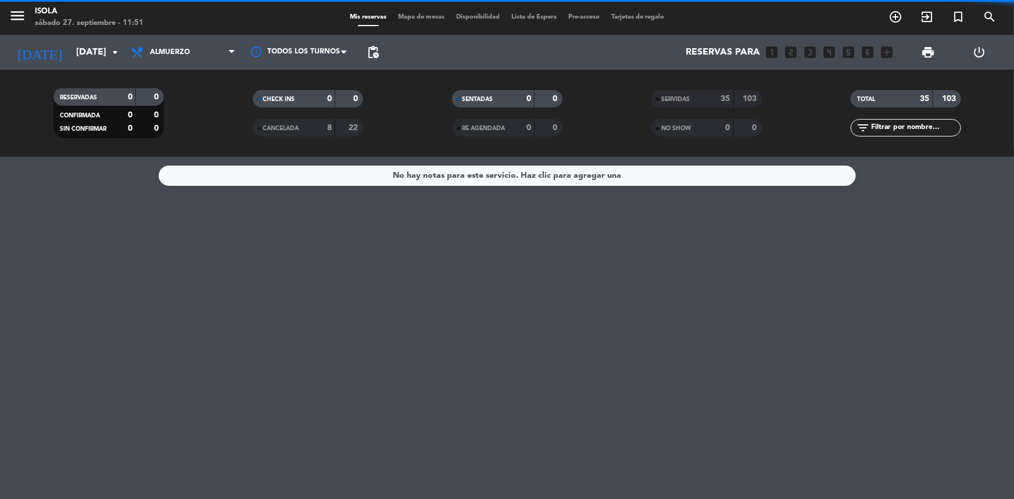
click at [413, 18] on span "Mapa de mesas" at bounding box center [421, 17] width 58 height 6
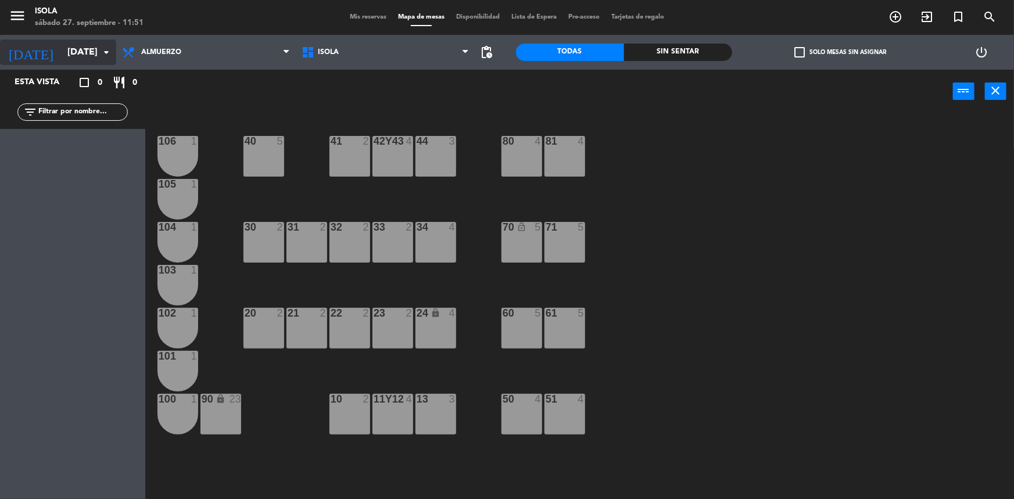
click at [71, 45] on input "[DATE]" at bounding box center [123, 52] width 123 height 23
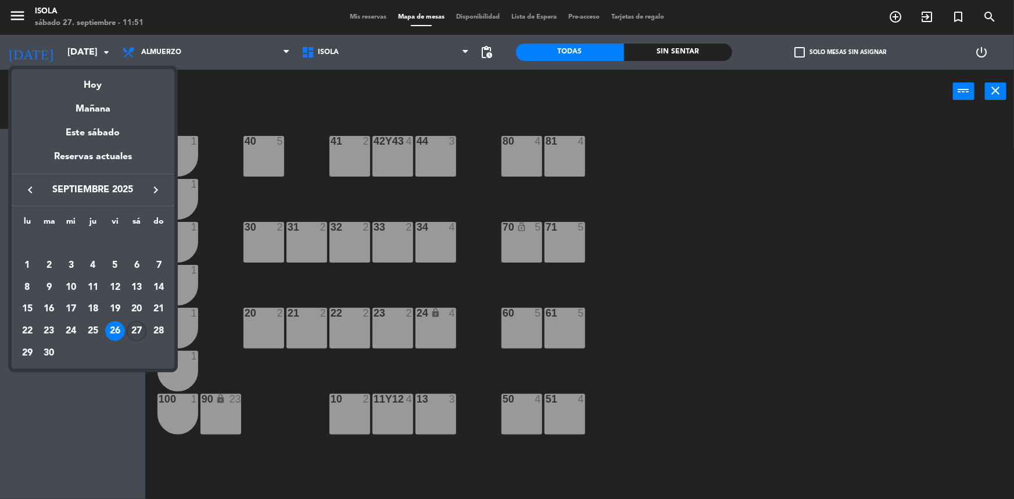
click at [138, 330] on div "27" at bounding box center [137, 331] width 20 height 20
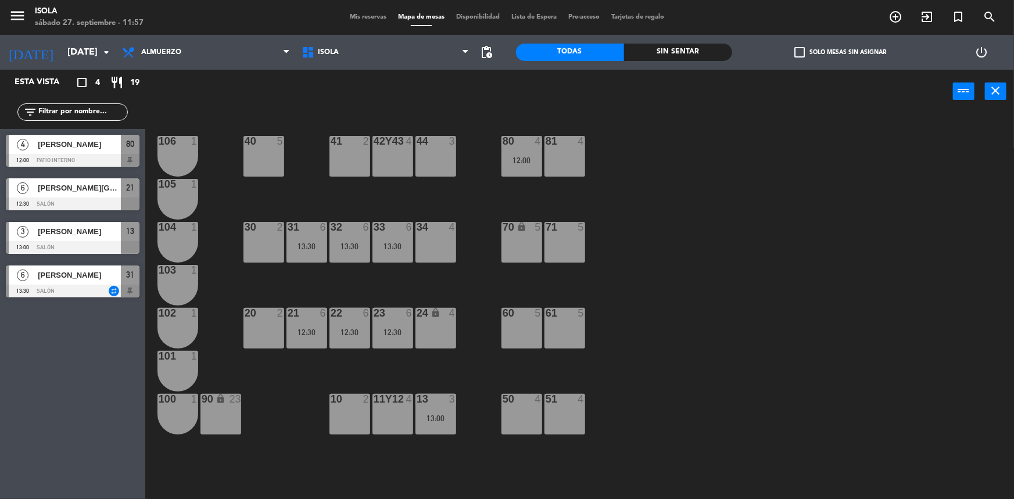
click at [331, 116] on div "40 5 42y43 4 41 2 44 3 80 4 12:00 81 4 106 1 105 1 30 2 31 6 13:30 32 6 13:30 3…" at bounding box center [584, 308] width 859 height 386
drag, startPoint x: 589, startPoint y: 498, endPoint x: 467, endPoint y: 249, distance: 277.6
click at [467, 249] on div "40 5 42y43 4 41 2 44 3 80 4 12:00 81 4 106 1 105 1 30 2 31 6 13:30 32 6 13:30 3…" at bounding box center [584, 308] width 859 height 386
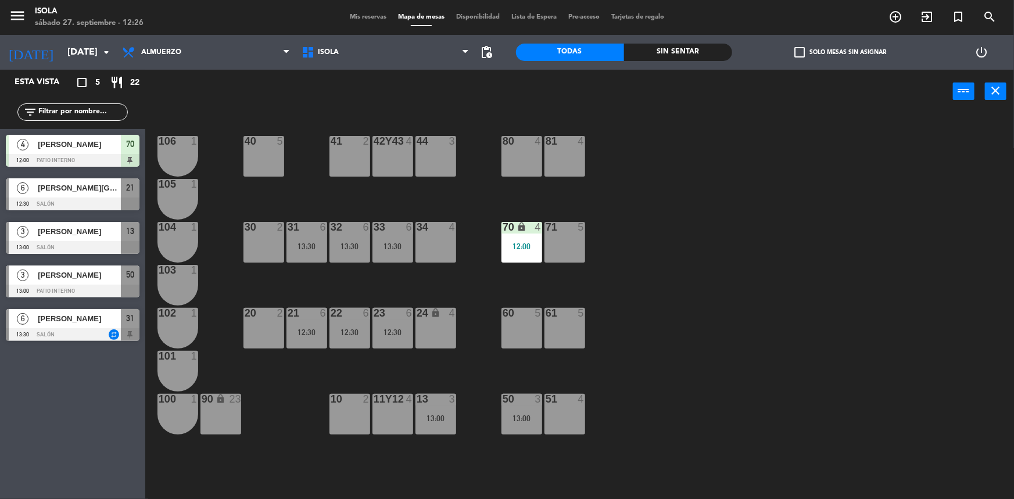
click at [113, 337] on div at bounding box center [73, 334] width 134 height 13
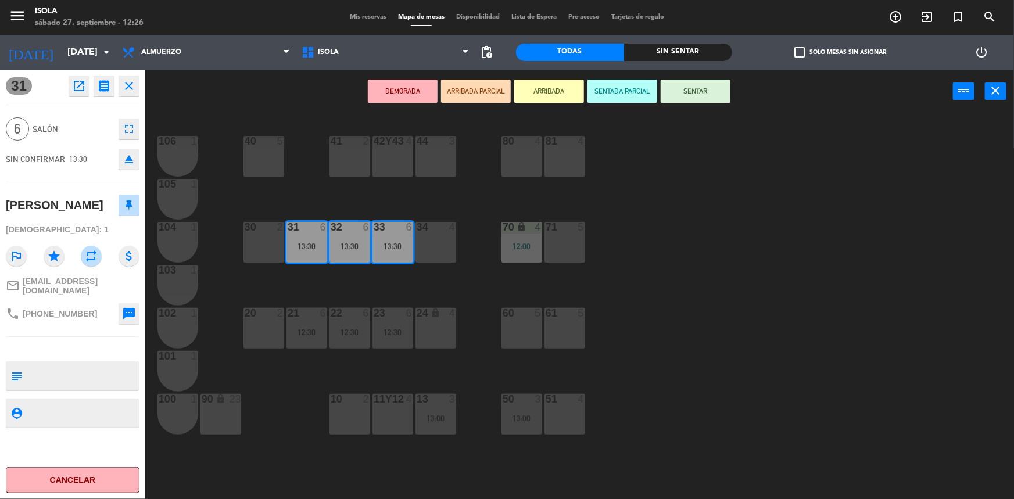
click at [246, 464] on div "40 5 42y43 4 41 2 44 3 80 4 81 4 106 1 105 1 30 2 31 6 13:30 32 6 13:30 33 6 13…" at bounding box center [584, 308] width 859 height 386
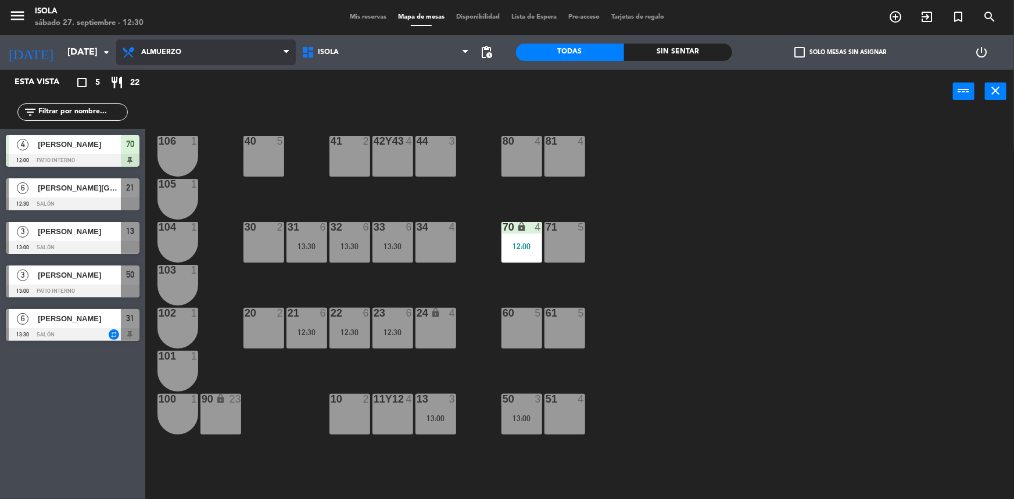
click at [232, 64] on span "Almuerzo" at bounding box center [206, 53] width 180 height 26
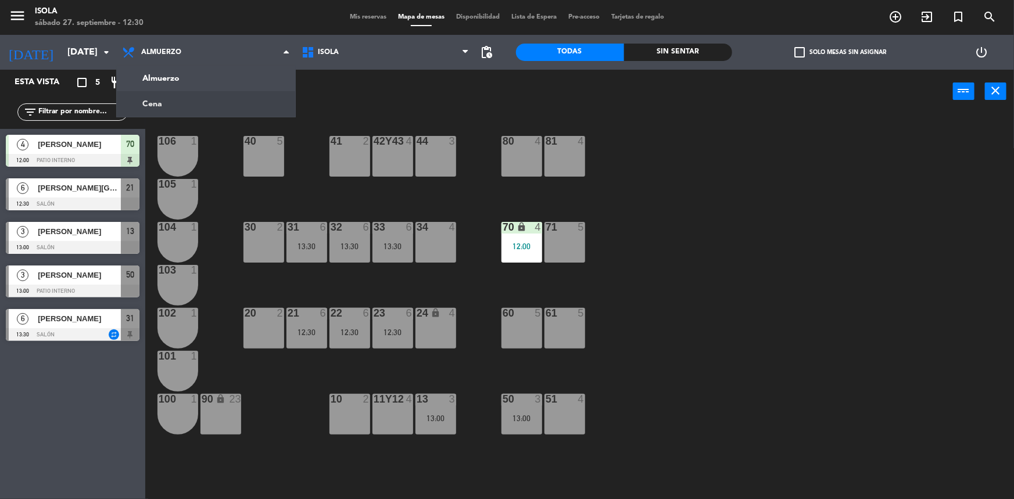
click at [223, 99] on ng-component "menu [PERSON_NAME][DATE] 27. septiembre - 12:30 Mis reservas Mapa de mesas Disp…" at bounding box center [507, 250] width 1014 height 501
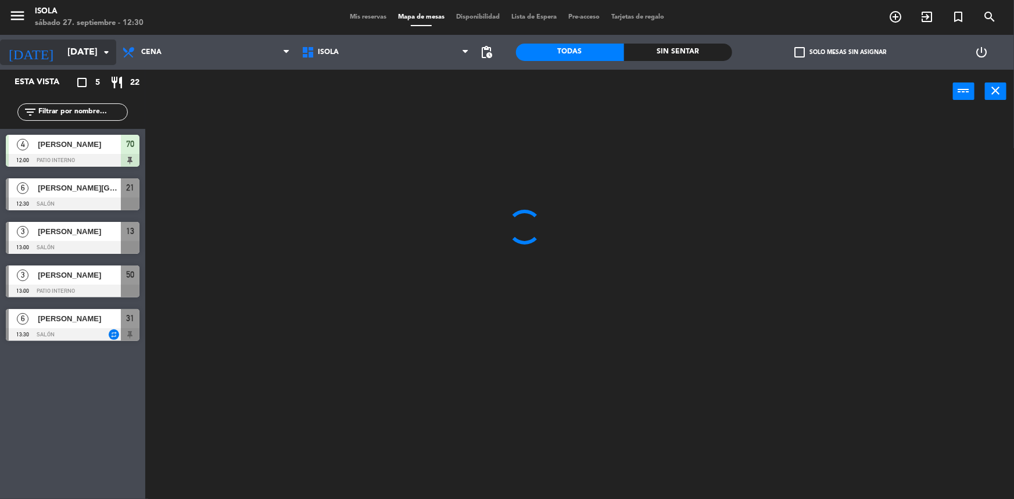
click at [88, 53] on input "[DATE]" at bounding box center [123, 52] width 123 height 23
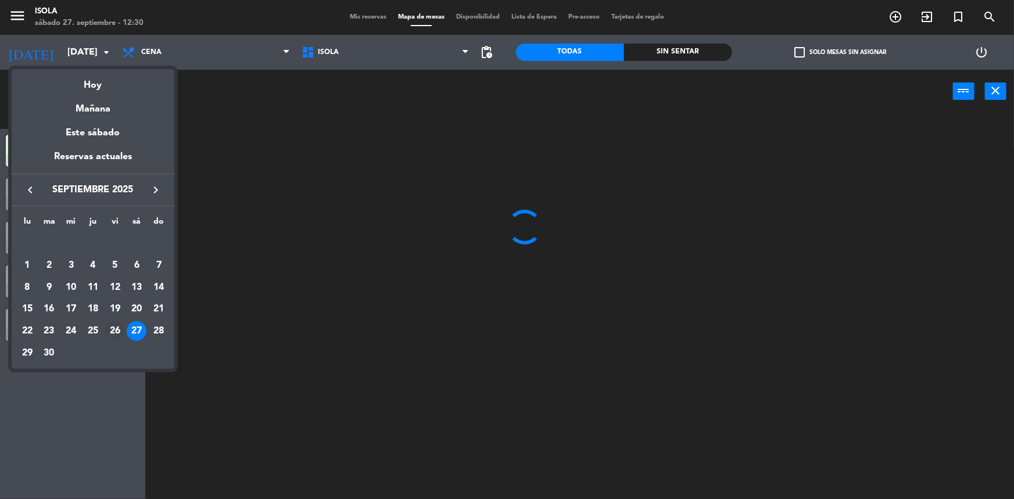
click at [118, 328] on div "26" at bounding box center [115, 331] width 20 height 20
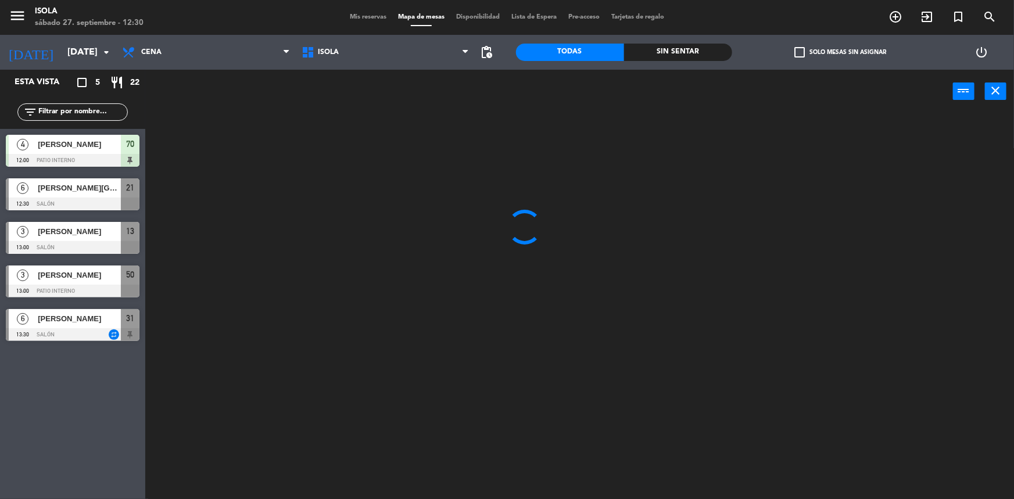
type input "[DATE]"
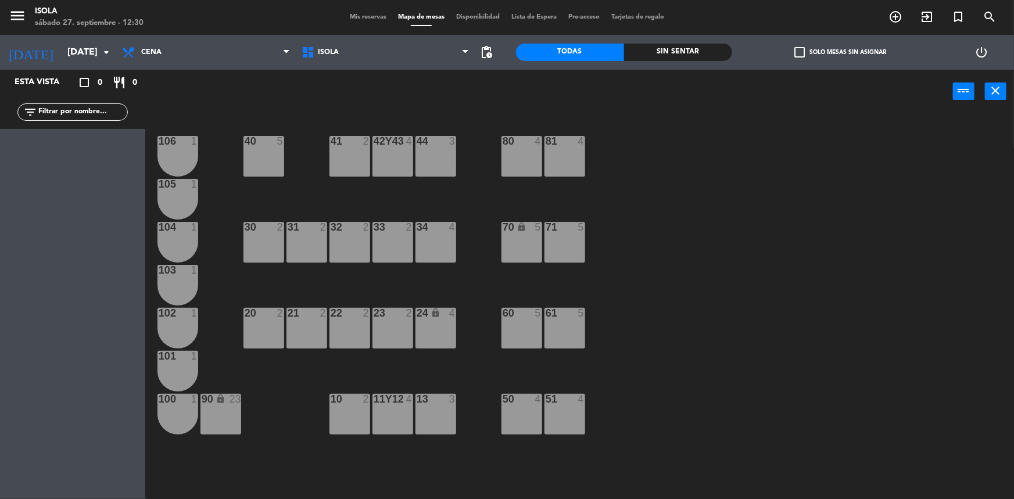
click at [355, 14] on span "Mis reservas" at bounding box center [368, 17] width 48 height 6
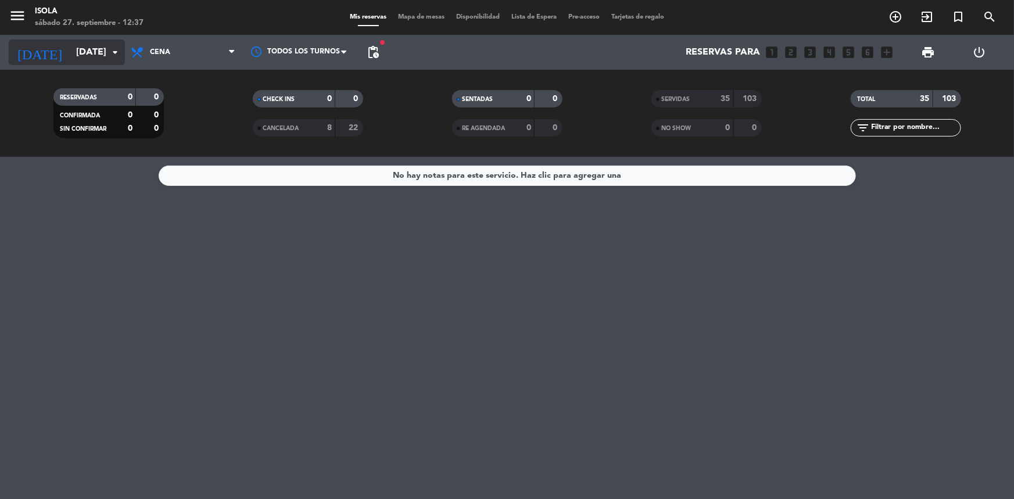
click at [102, 51] on input "[DATE]" at bounding box center [131, 52] width 123 height 23
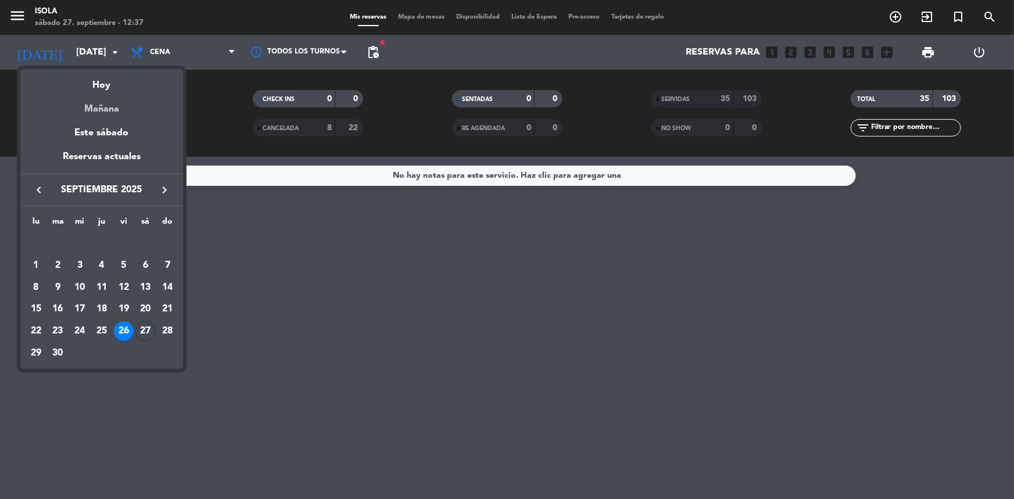
click at [106, 113] on div "Mañana" at bounding box center [101, 105] width 163 height 24
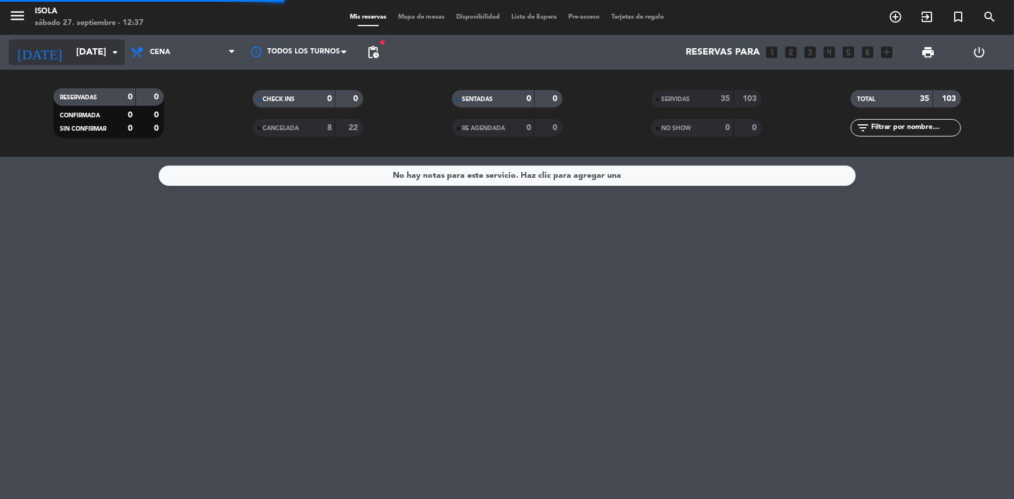
click at [112, 59] on div "[DATE] [DATE] arrow_drop_down" at bounding box center [67, 53] width 116 height 26
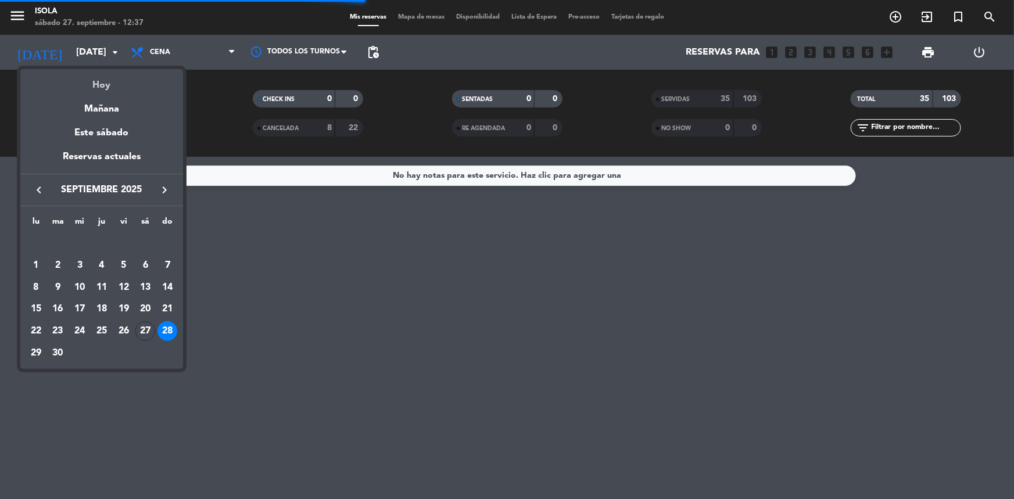
click at [113, 86] on div "Hoy" at bounding box center [101, 81] width 163 height 24
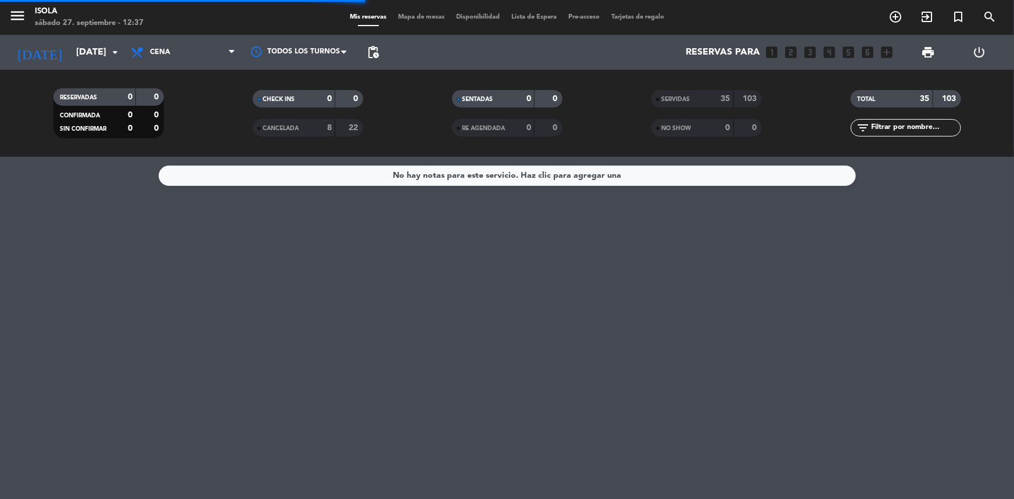
type input "[DATE]"
click at [155, 42] on span "Cena" at bounding box center [183, 53] width 116 height 26
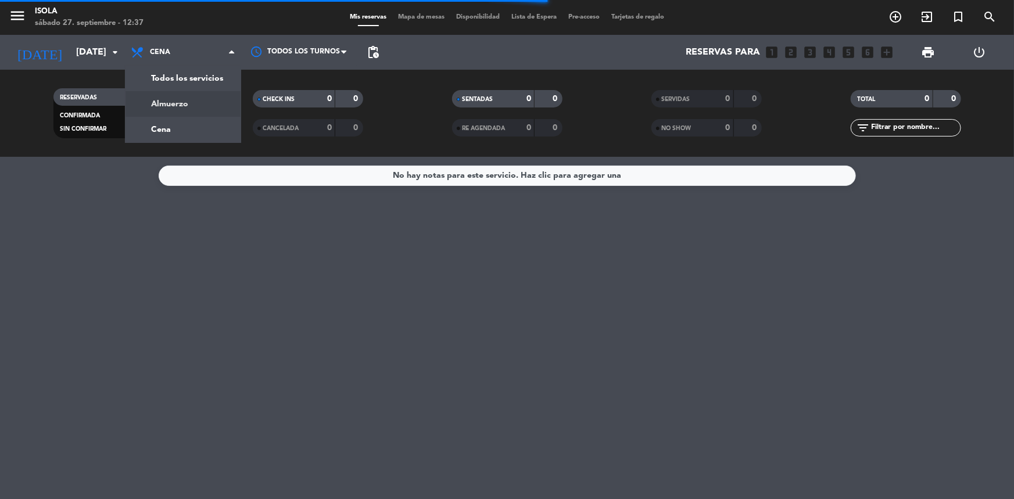
click at [155, 105] on div "menu [PERSON_NAME][DATE] 27. septiembre - 12:37 Mis reservas Mapa de mesas Disp…" at bounding box center [507, 78] width 1014 height 157
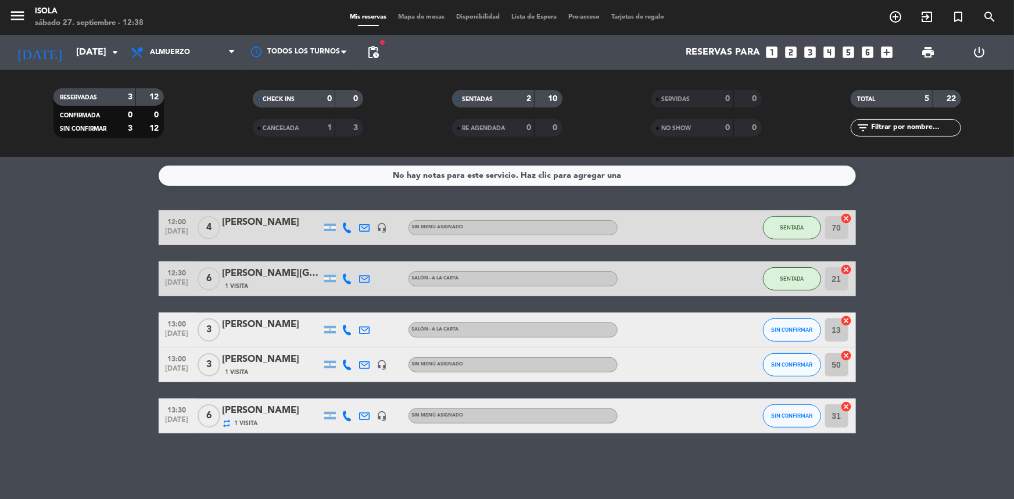
click at [414, 20] on span "Mapa de mesas" at bounding box center [421, 17] width 58 height 6
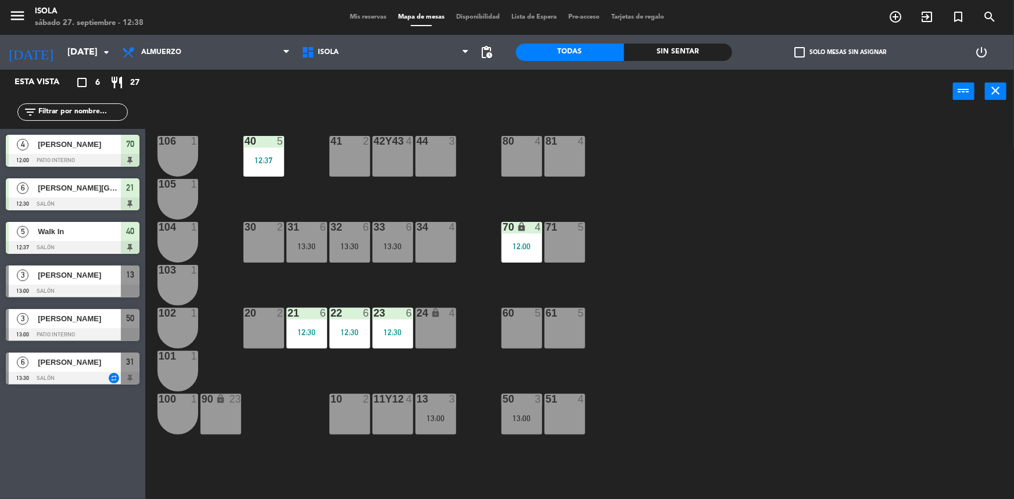
click at [368, 17] on span "Mis reservas" at bounding box center [368, 17] width 48 height 6
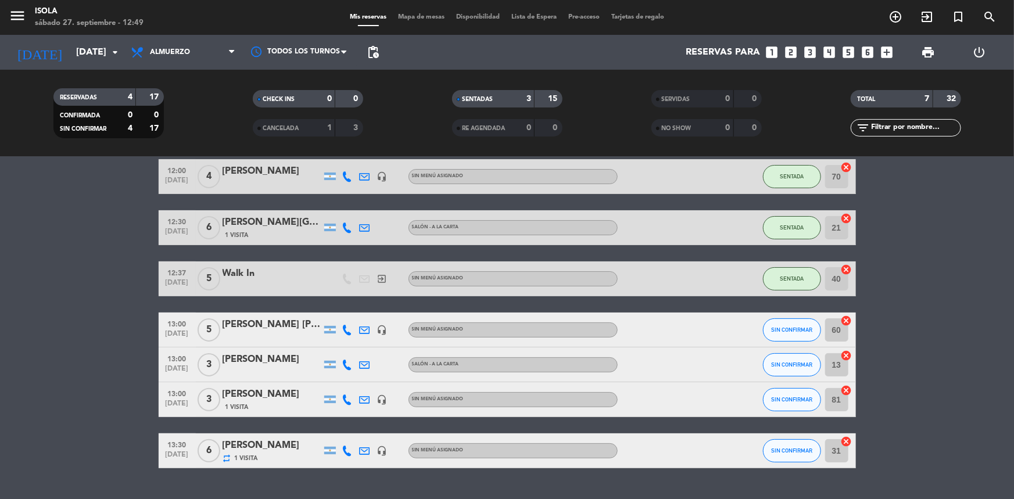
scroll to position [52, 0]
click at [406, 16] on span "Mapa de mesas" at bounding box center [421, 17] width 58 height 6
